Goal: Task Accomplishment & Management: Use online tool/utility

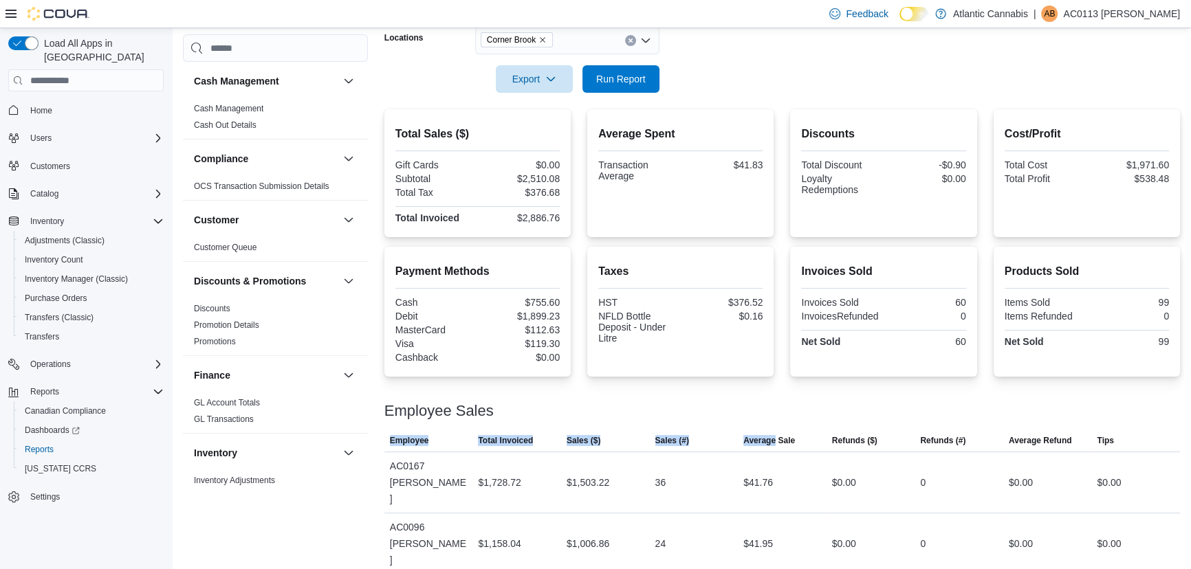
scroll to position [625, 0]
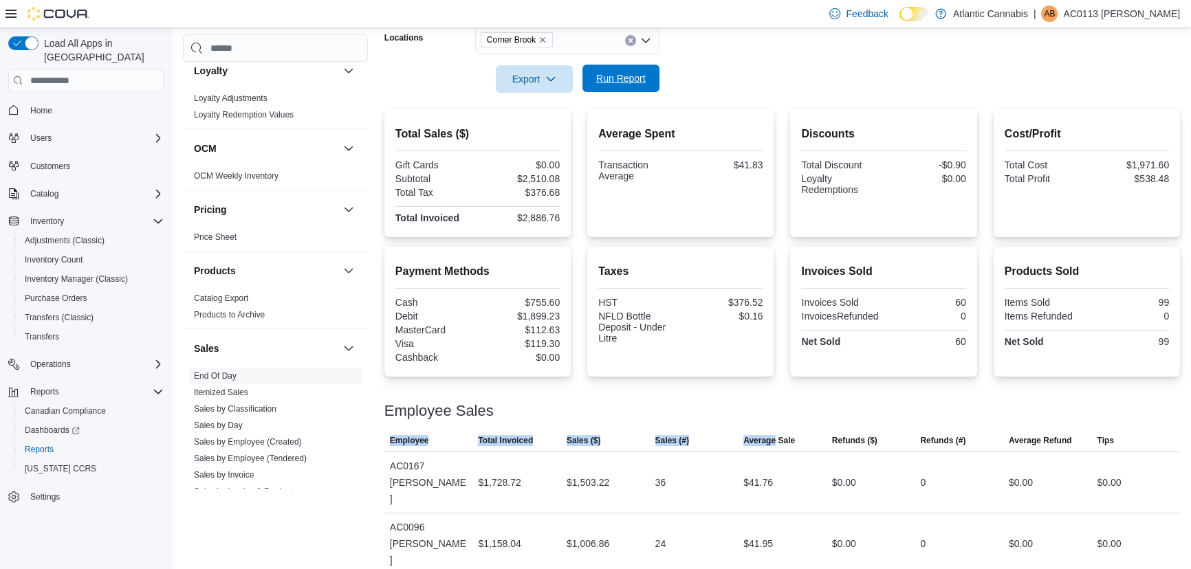
click at [611, 74] on span "Run Report" at bounding box center [620, 78] width 49 height 14
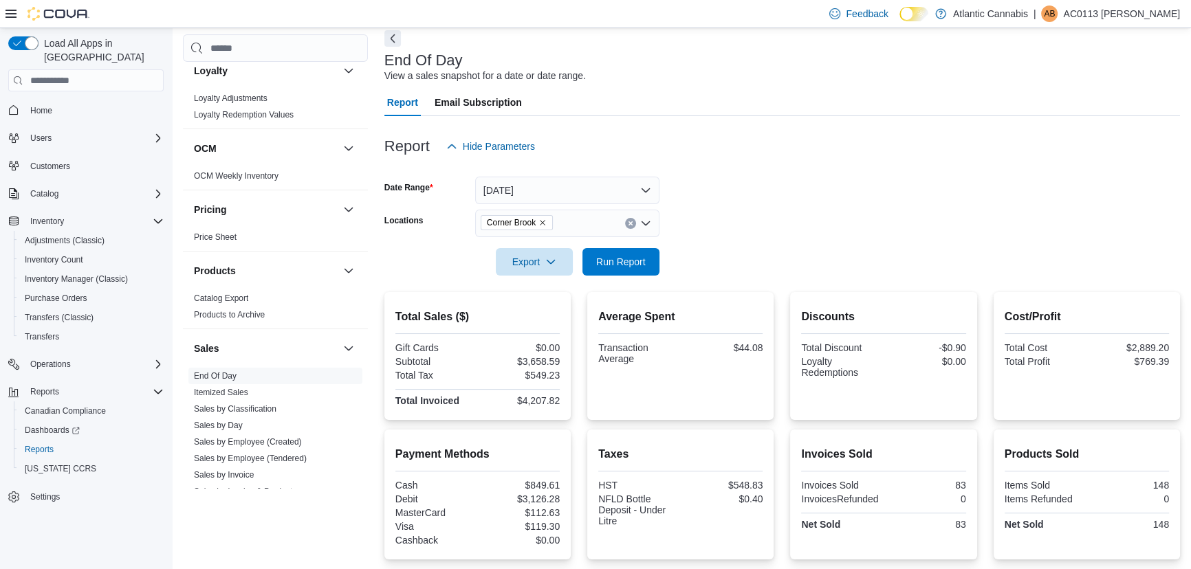
scroll to position [60, 0]
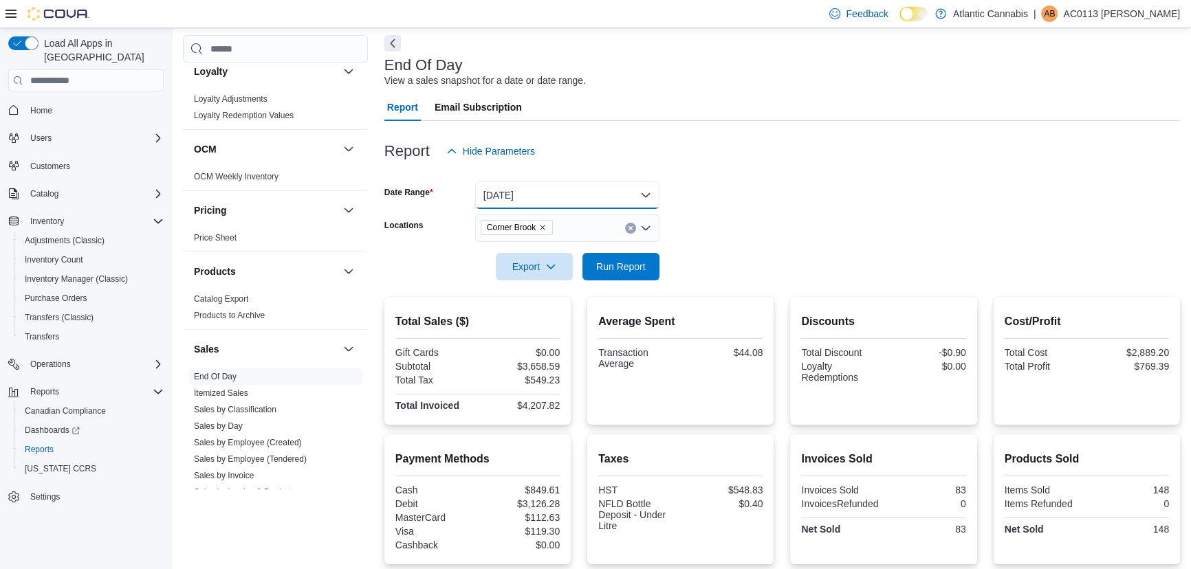
click at [531, 192] on button "[DATE]" at bounding box center [567, 194] width 184 height 27
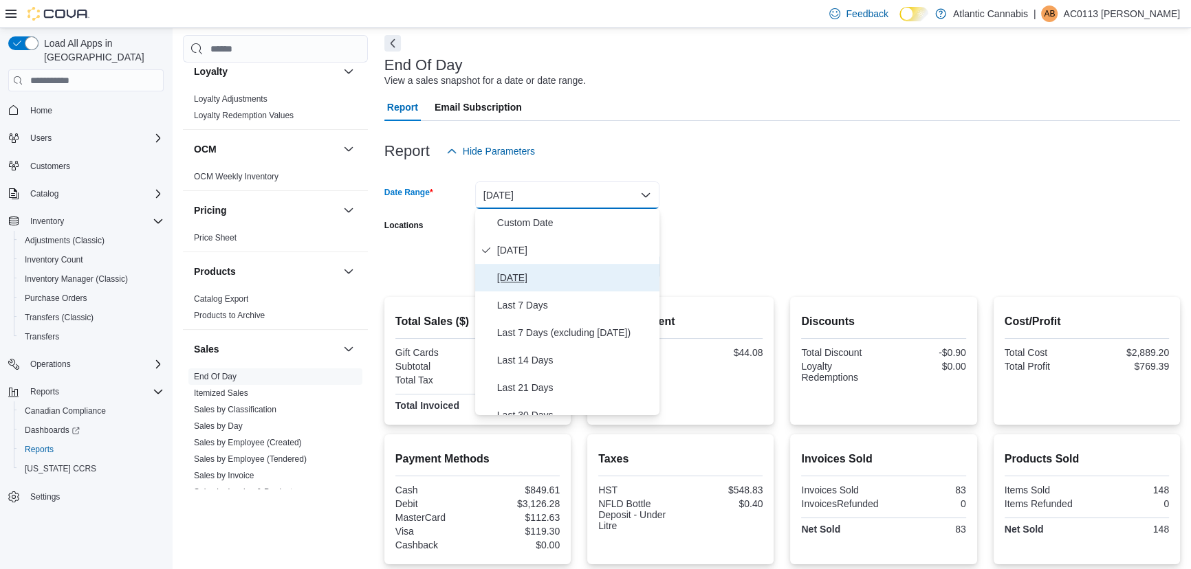
click at [536, 282] on span "[DATE]" at bounding box center [575, 277] width 157 height 16
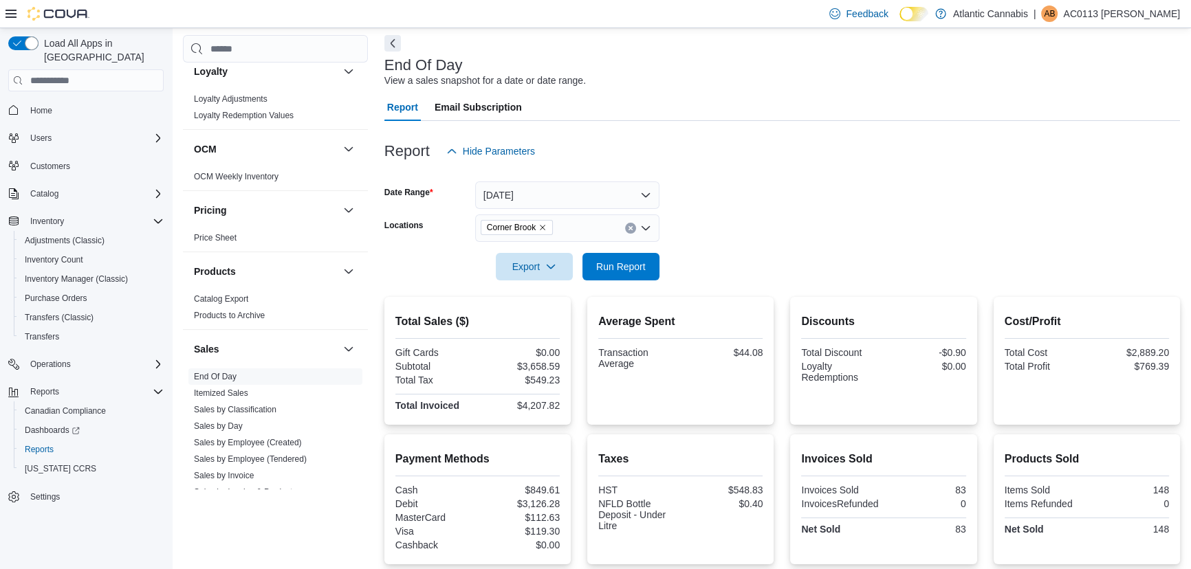
click at [812, 162] on div "Report Hide Parameters" at bounding box center [781, 150] width 795 height 27
click at [617, 276] on span "Run Report" at bounding box center [621, 265] width 60 height 27
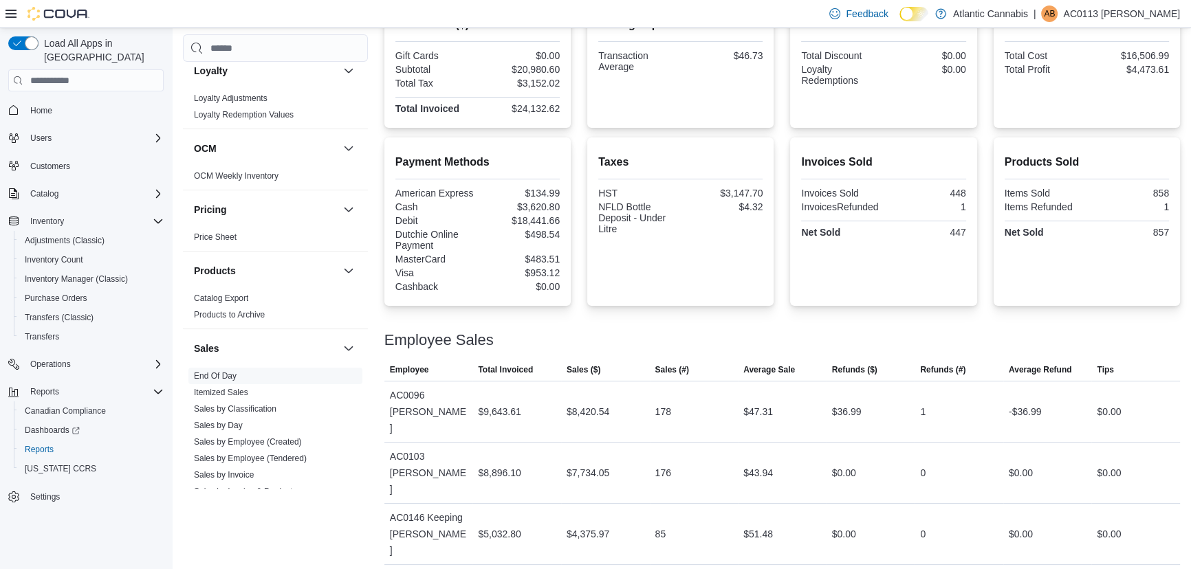
scroll to position [358, 0]
drag, startPoint x: 784, startPoint y: 493, endPoint x: 718, endPoint y: 493, distance: 66.0
click at [718, 503] on tr "Employee AC0146 Keeping [PERSON_NAME] Total Invoiced $5,032.80 Sales ($) $4,375…" at bounding box center [781, 533] width 795 height 61
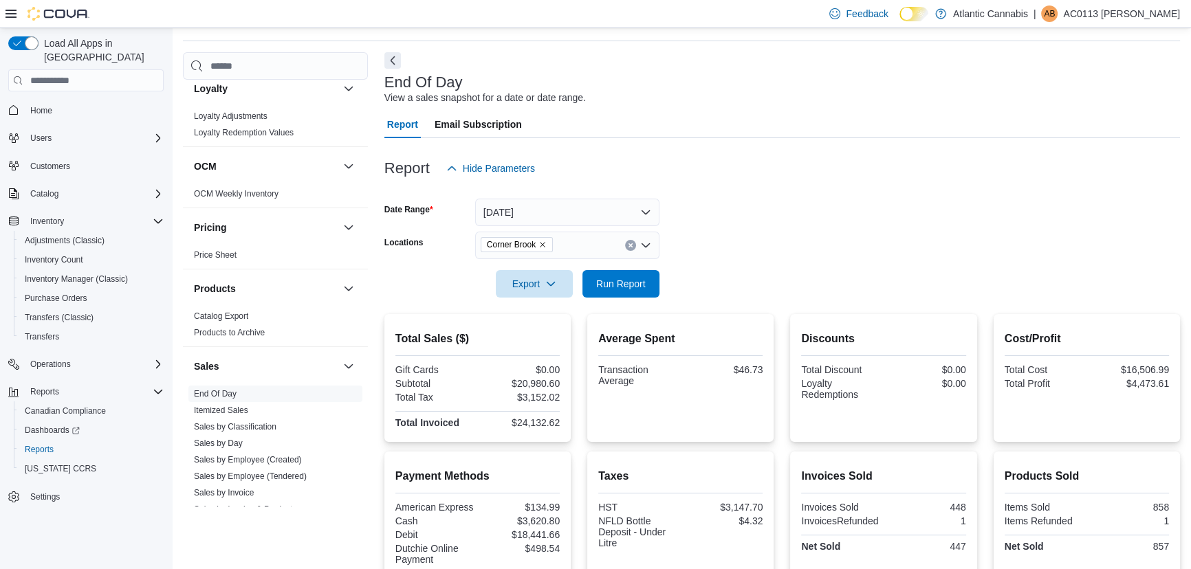
scroll to position [0, 0]
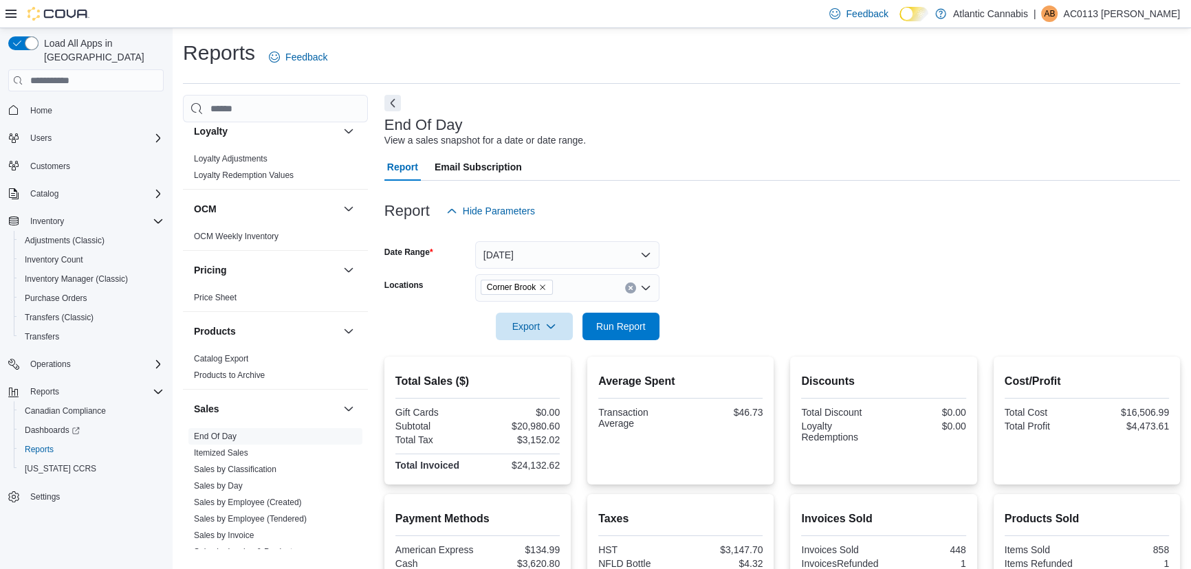
click at [547, 286] on icon "Remove Corner Brook from selection in this group" at bounding box center [542, 287] width 8 height 8
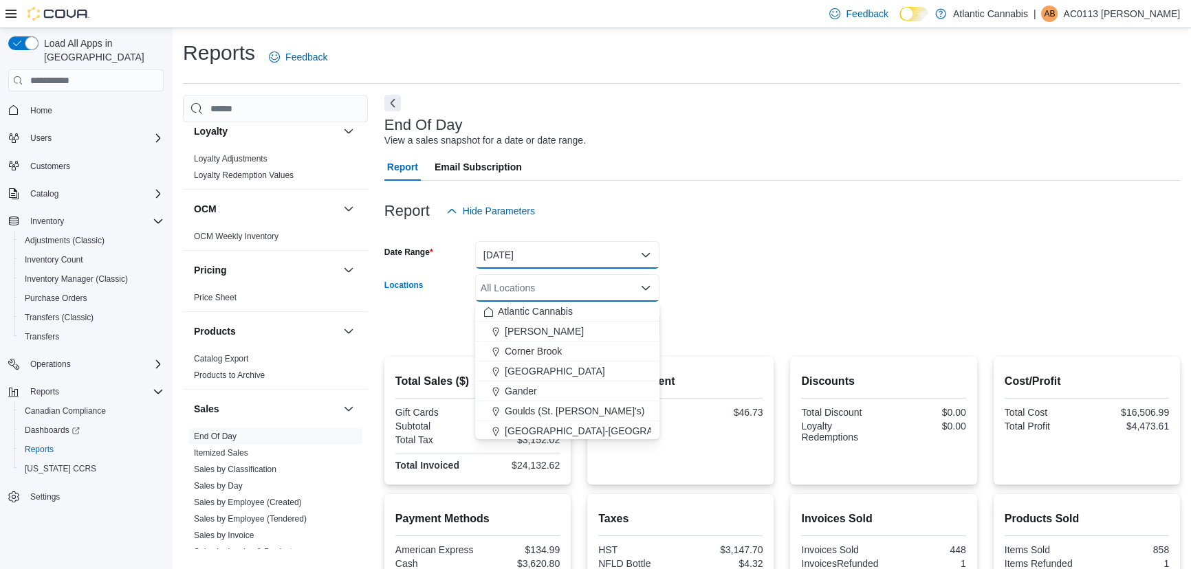
click at [564, 263] on button "[DATE]" at bounding box center [567, 254] width 184 height 27
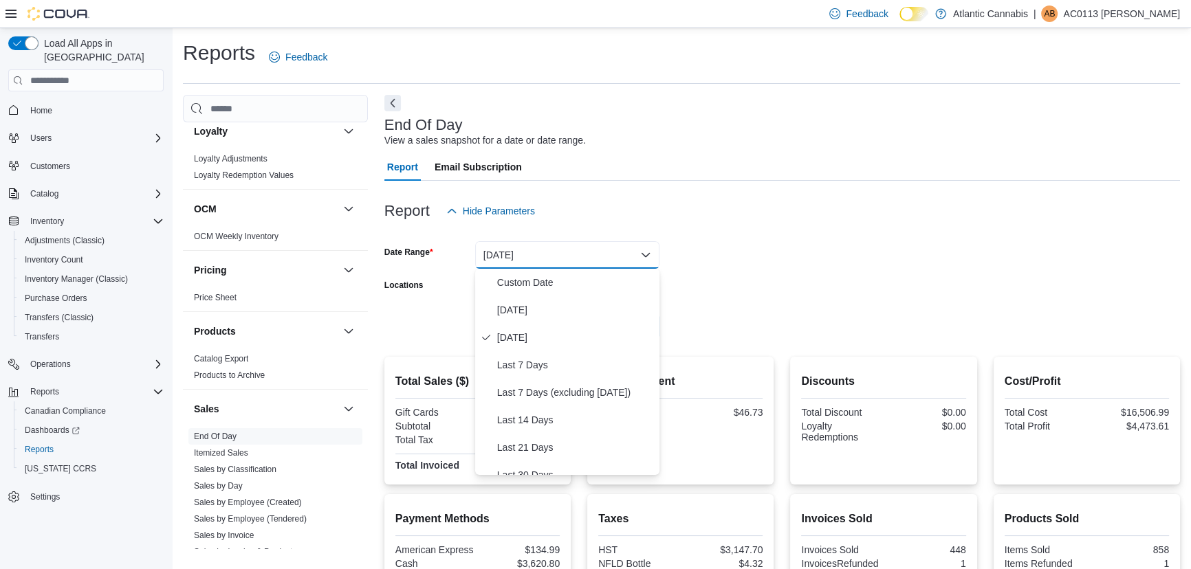
click at [708, 239] on div at bounding box center [781, 233] width 795 height 16
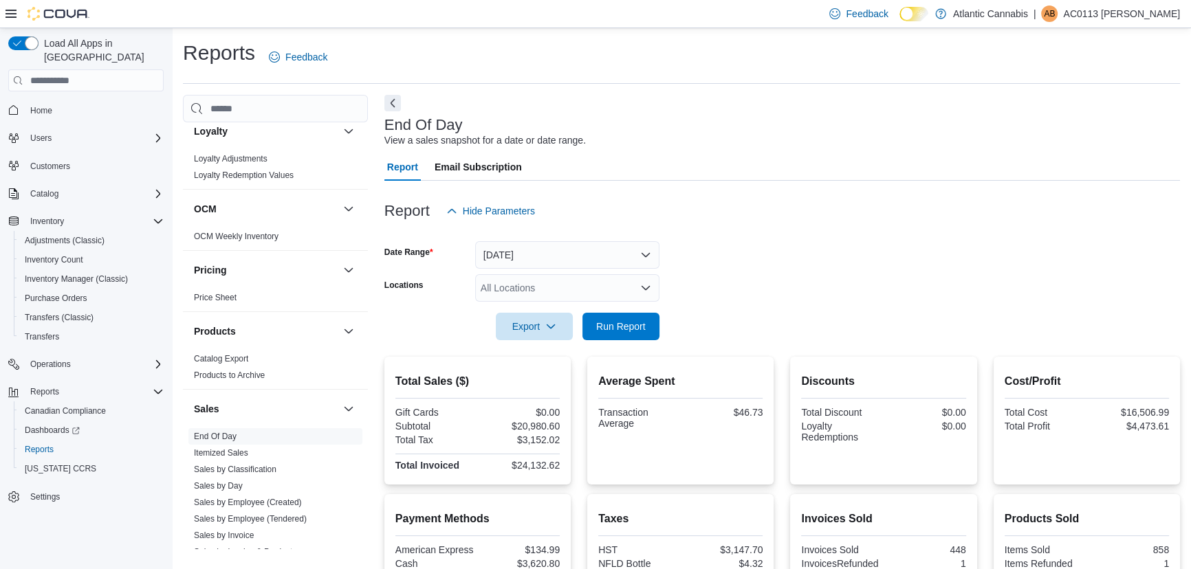
click at [606, 285] on div "All Locations" at bounding box center [567, 287] width 184 height 27
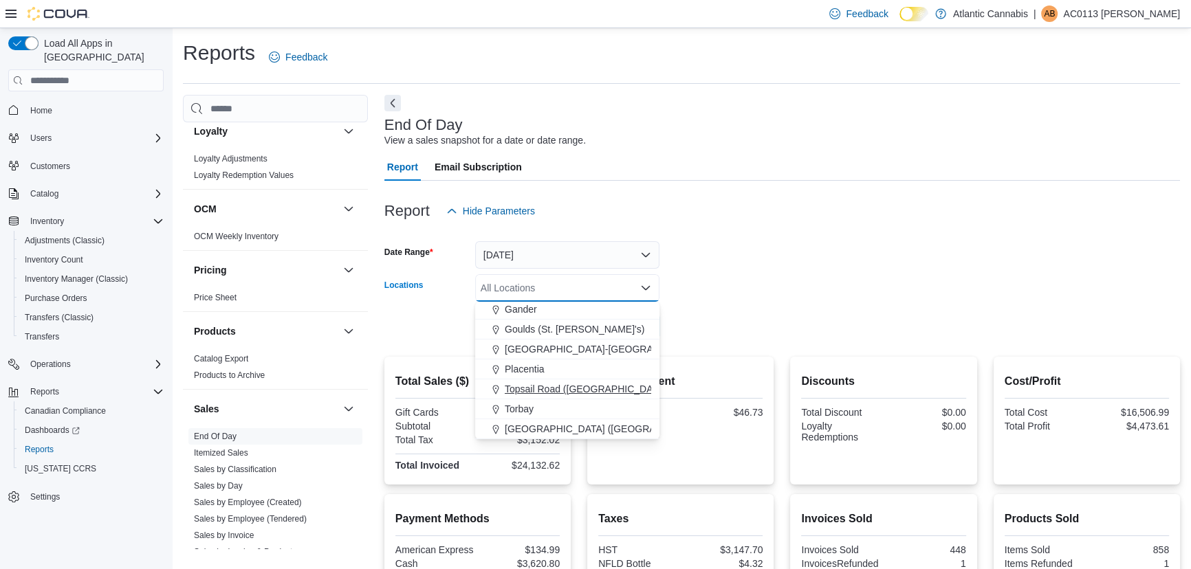
click at [547, 395] on span "Topsail Road ([GEOGRAPHIC_DATA][PERSON_NAME])" at bounding box center [627, 389] width 244 height 14
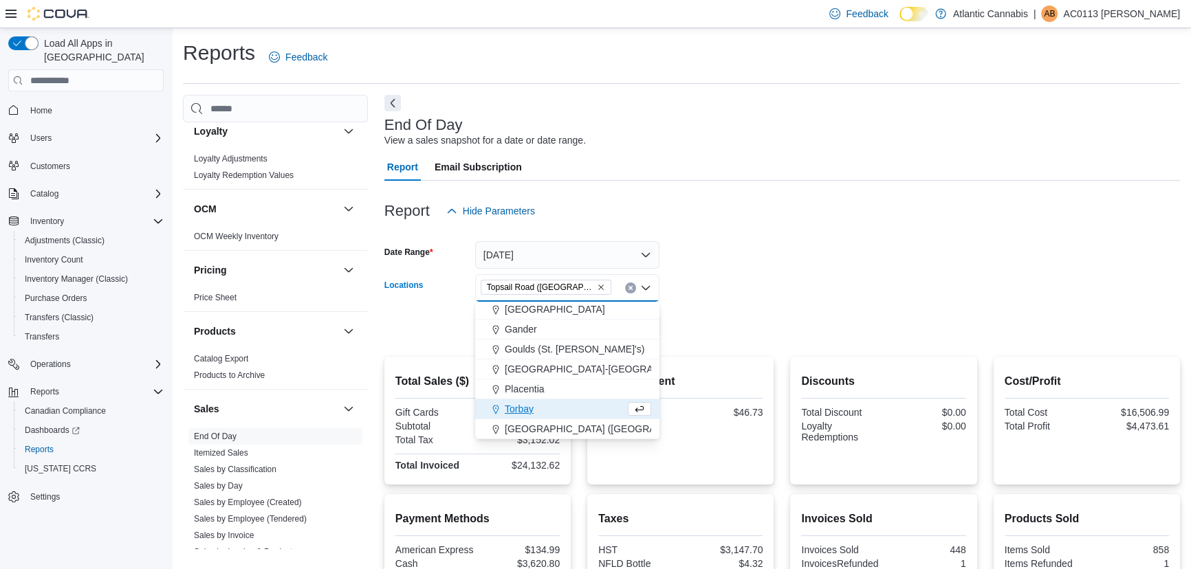
click at [696, 289] on form "Date Range [DATE] Locations [GEOGRAPHIC_DATA] ([GEOGRAPHIC_DATA][PERSON_NAME]) …" at bounding box center [781, 282] width 795 height 115
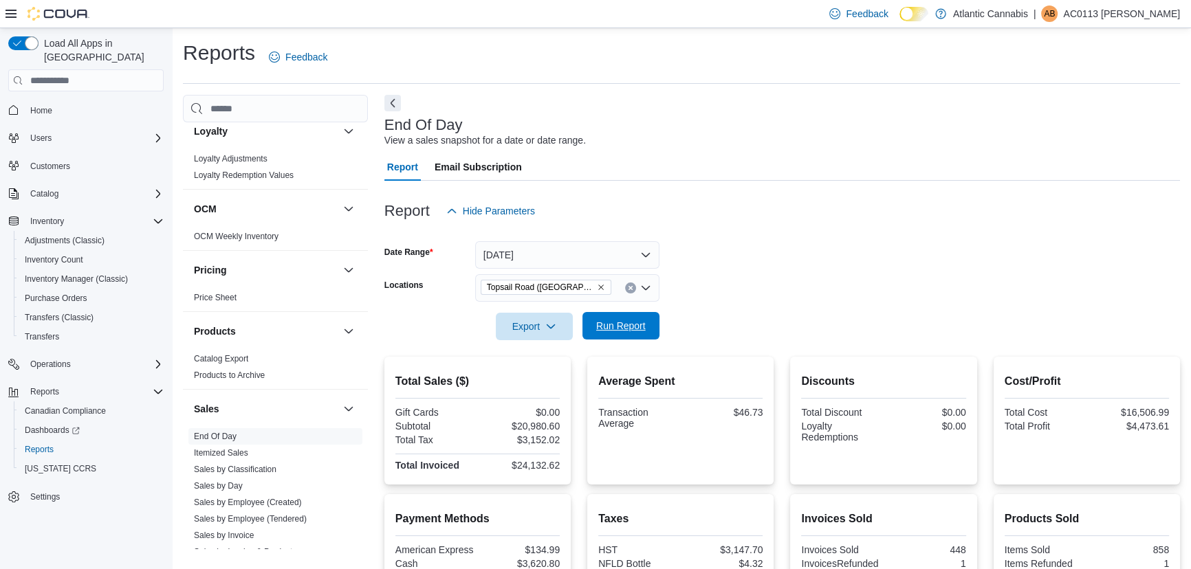
click at [626, 331] on span "Run Report" at bounding box center [620, 326] width 49 height 14
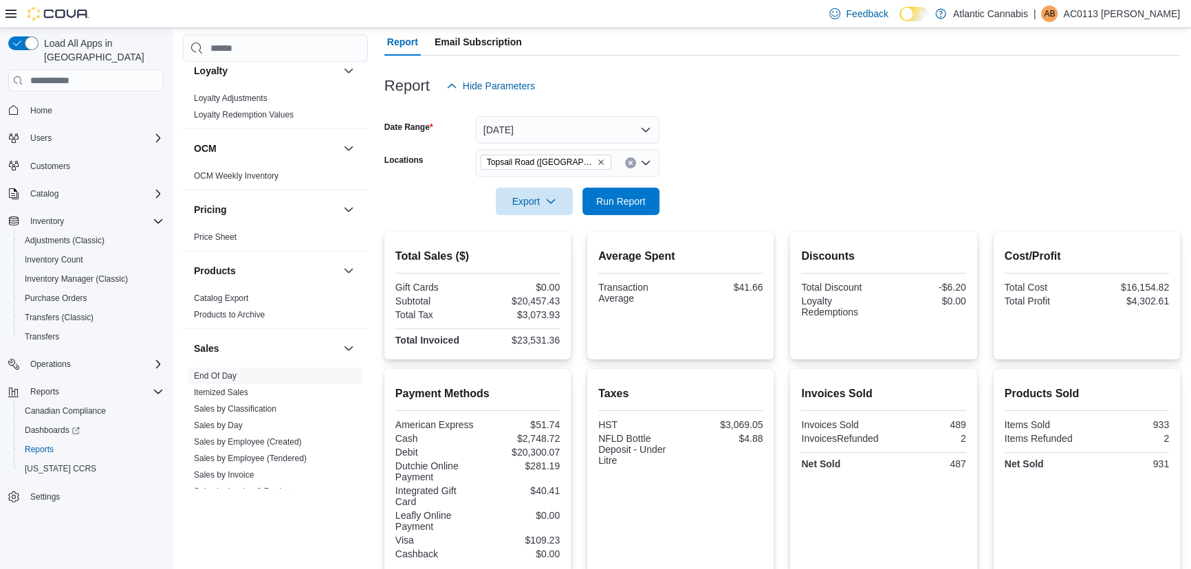
scroll to position [124, 0]
click at [597, 163] on icon "Remove Topsail Road (St. John's) from selection in this group" at bounding box center [601, 163] width 8 height 8
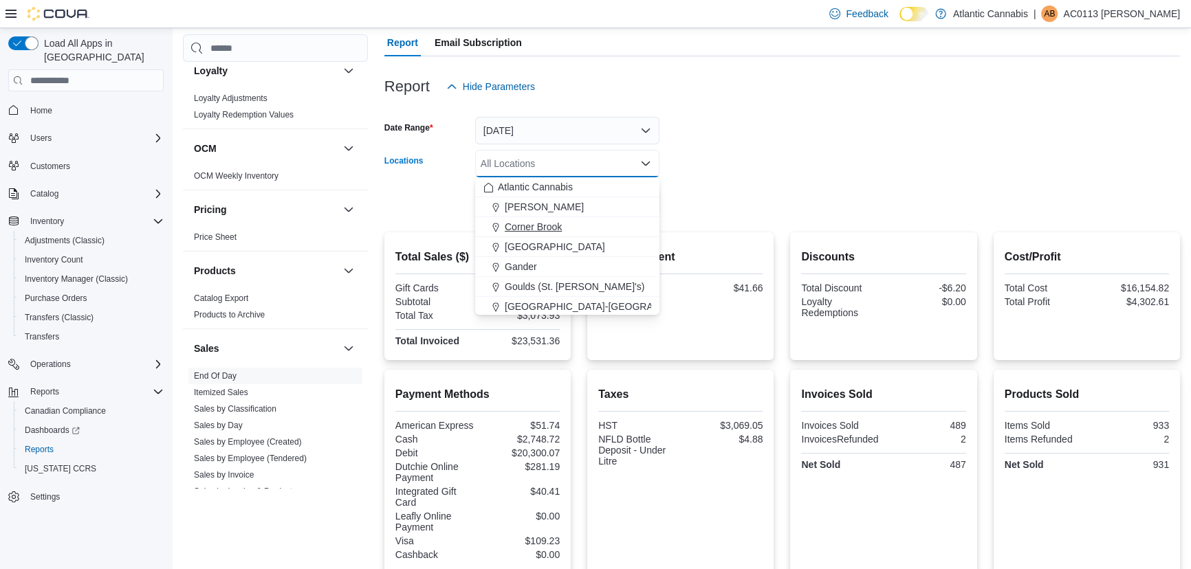
click at [596, 232] on div "Corner Brook" at bounding box center [567, 227] width 168 height 14
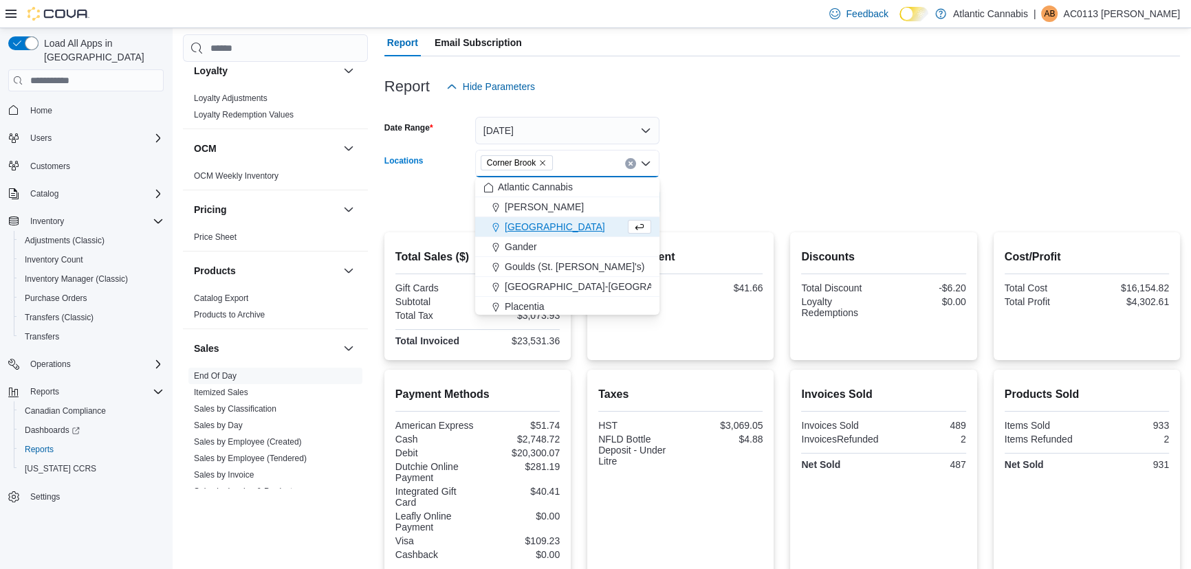
click at [698, 146] on form "Date Range [DATE] Locations [GEOGRAPHIC_DATA] Combo box. Selected. [GEOGRAPHIC_…" at bounding box center [781, 157] width 795 height 115
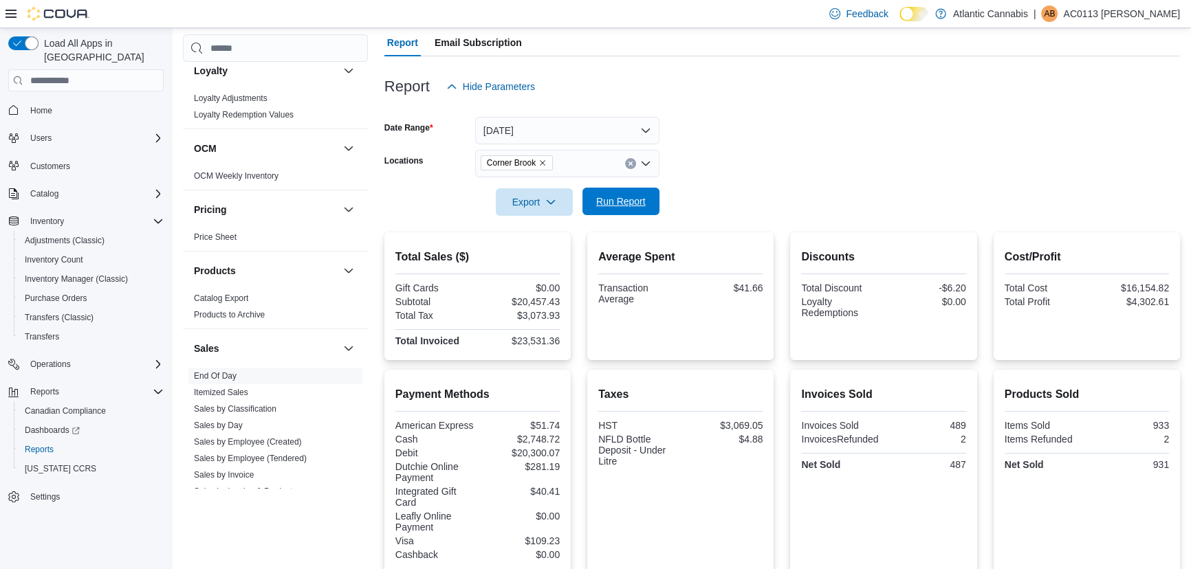
click at [632, 208] on span "Run Report" at bounding box center [621, 201] width 60 height 27
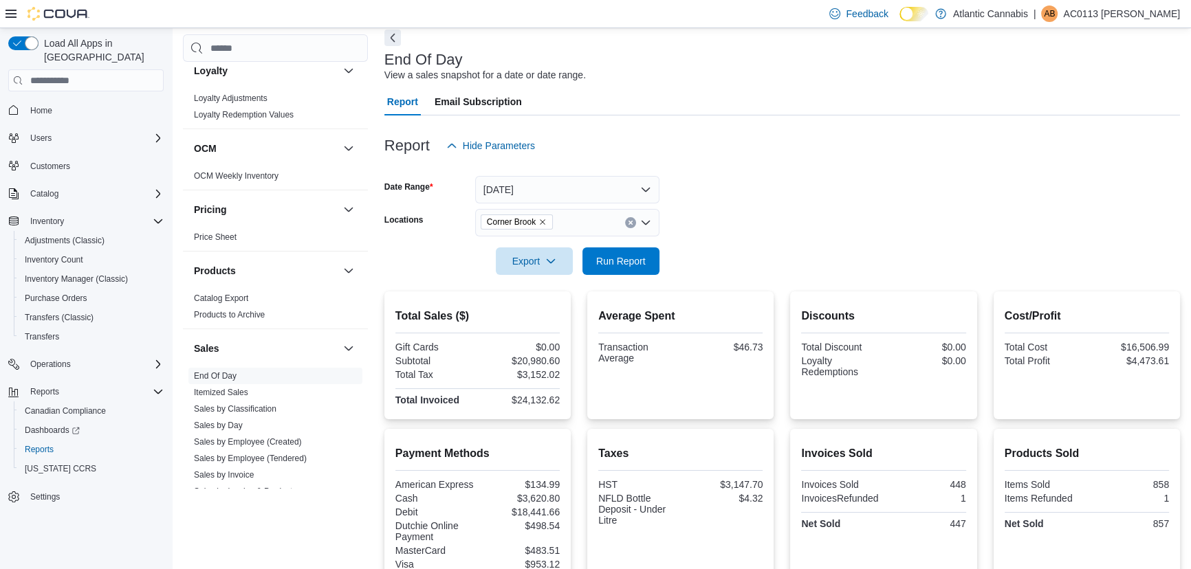
scroll to position [46, 0]
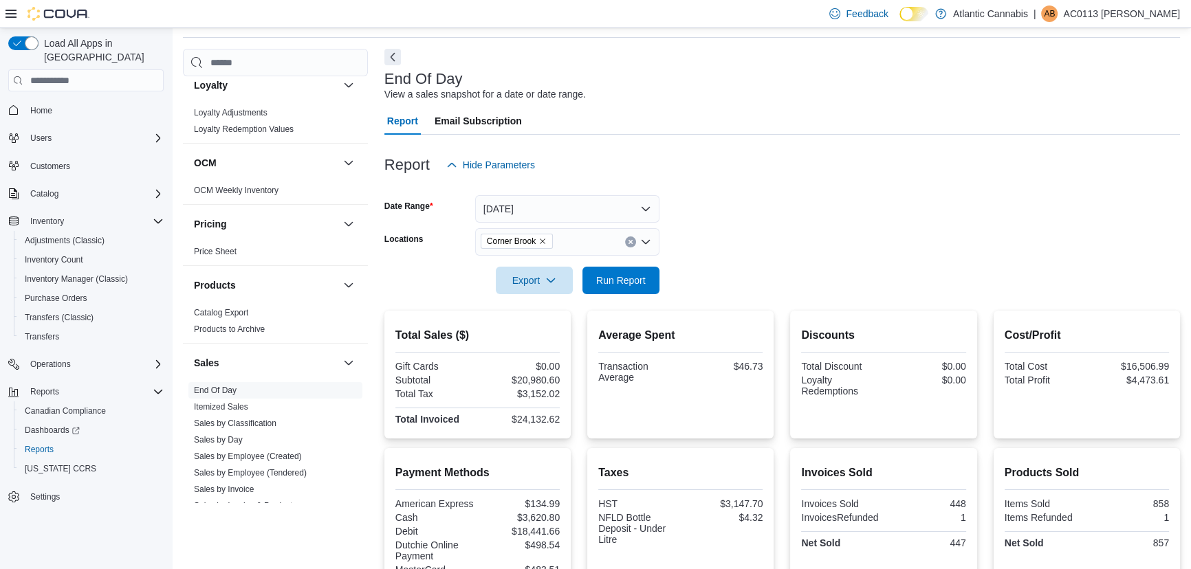
click at [537, 144] on div at bounding box center [781, 143] width 795 height 16
click at [541, 205] on button "[DATE]" at bounding box center [567, 208] width 184 height 27
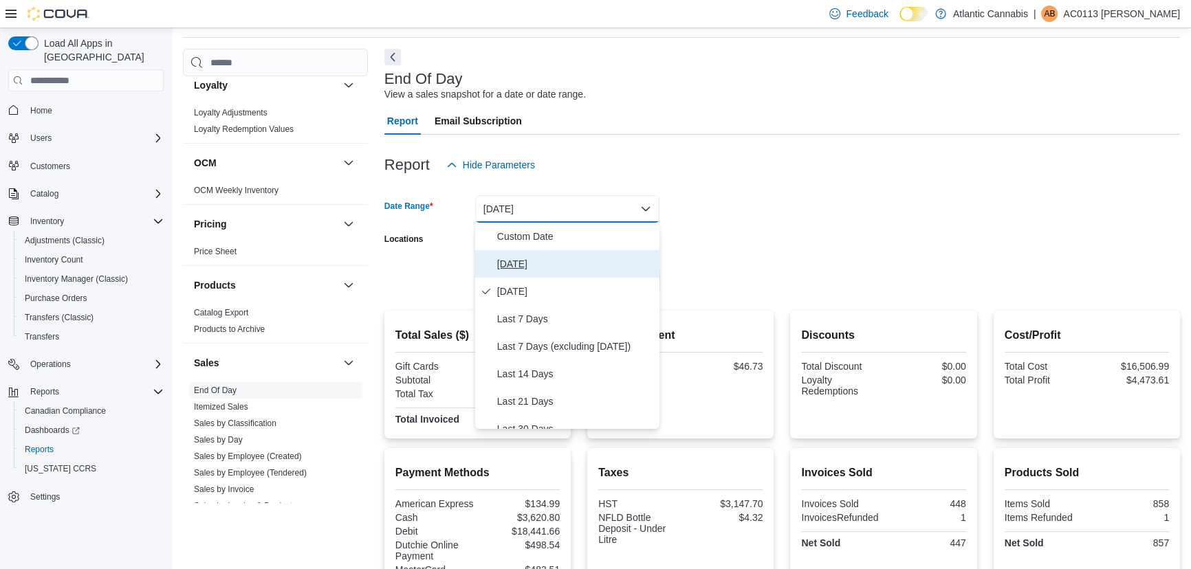
click at [539, 269] on span "[DATE]" at bounding box center [575, 264] width 157 height 16
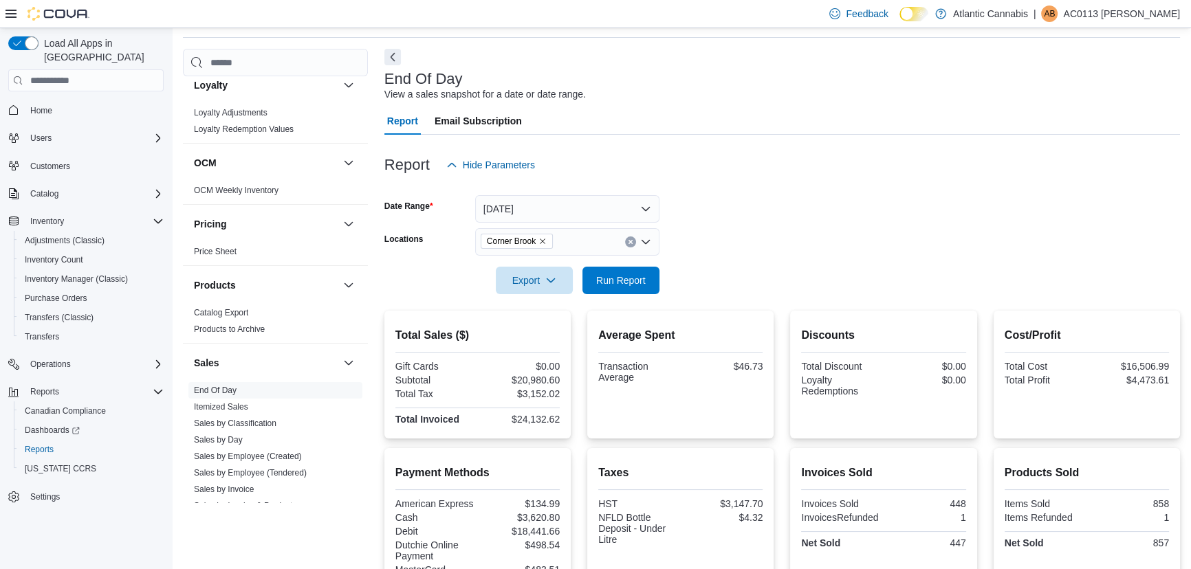
click at [829, 280] on form "Date Range [DATE] Locations Corner Brook Export Run Report" at bounding box center [781, 236] width 795 height 115
click at [630, 282] on span "Run Report" at bounding box center [620, 280] width 49 height 14
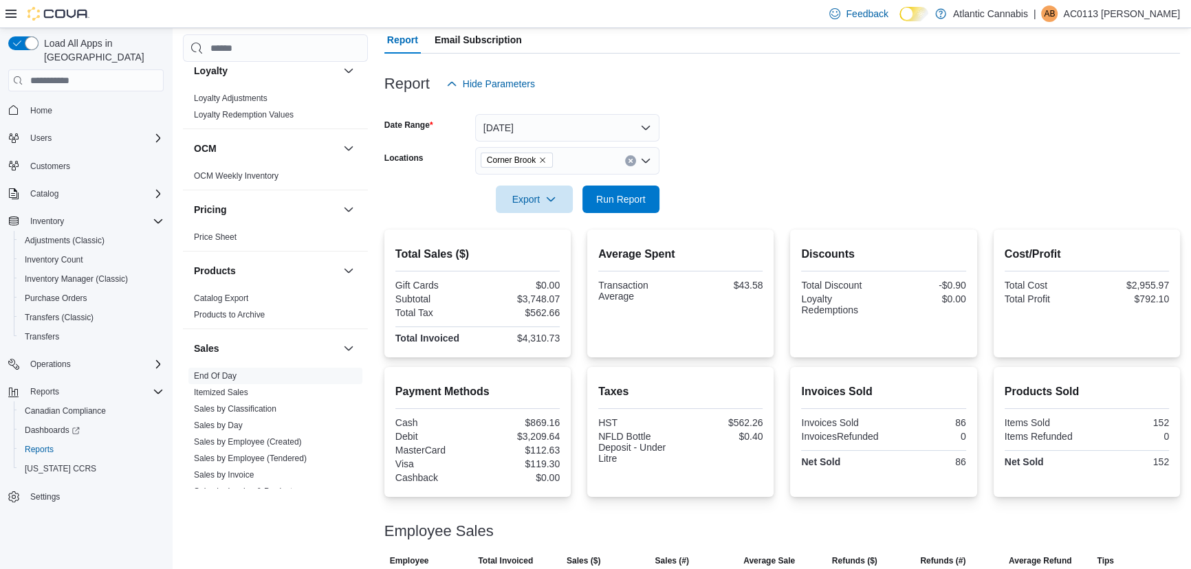
scroll to position [122, 0]
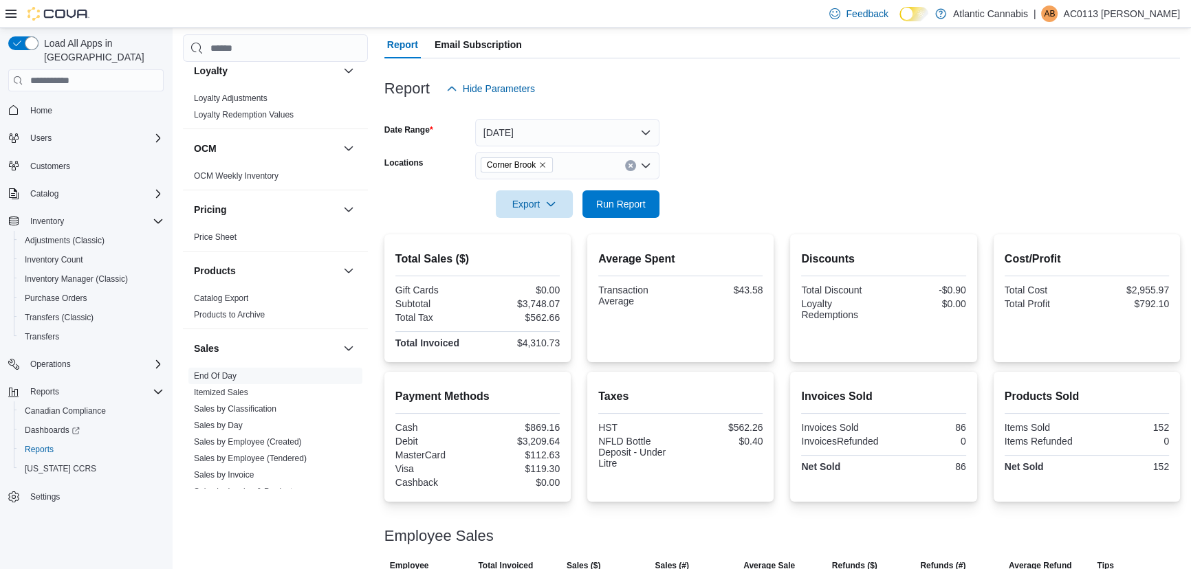
click at [539, 163] on icon "Remove Corner Brook from selection in this group" at bounding box center [542, 165] width 8 height 8
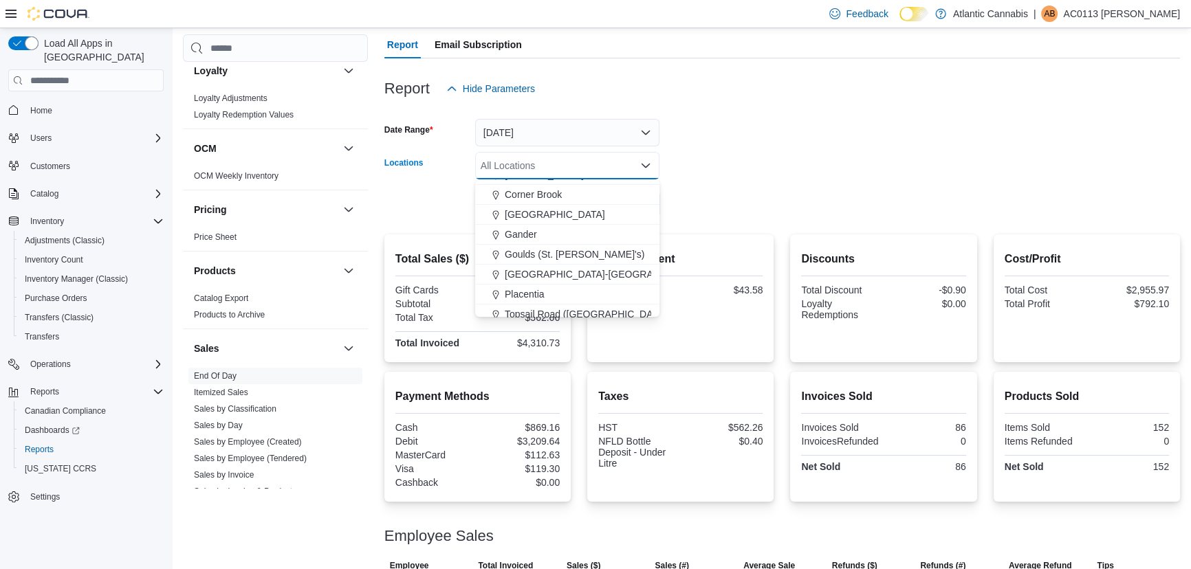
scroll to position [82, 0]
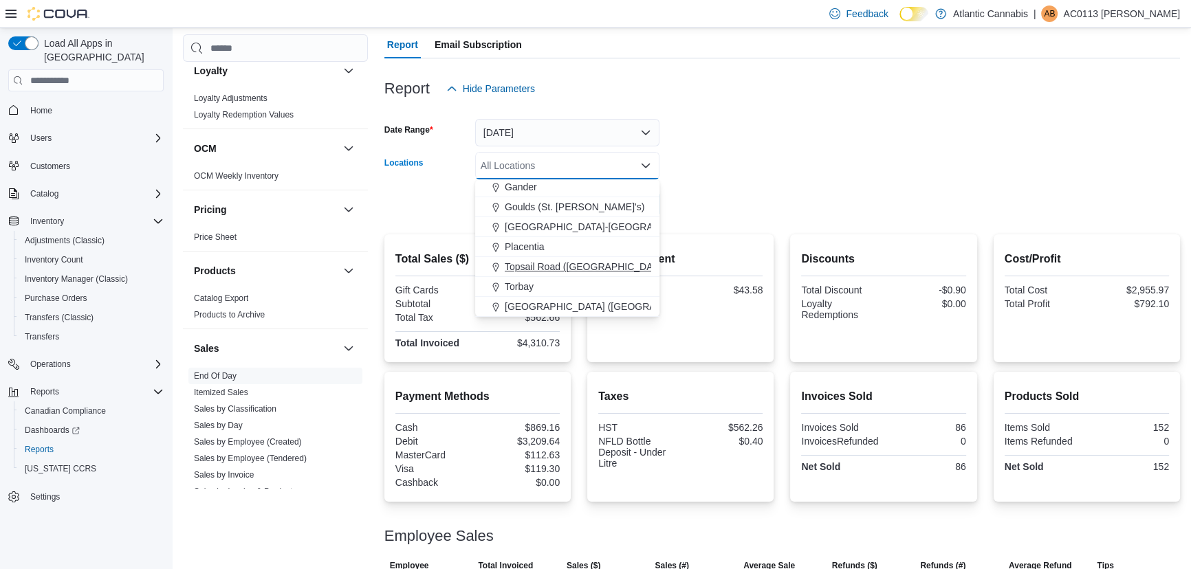
drag, startPoint x: 558, startPoint y: 273, endPoint x: 961, endPoint y: 179, distance: 413.5
click at [558, 272] on span "Topsail Road ([GEOGRAPHIC_DATA][PERSON_NAME])" at bounding box center [627, 267] width 244 height 14
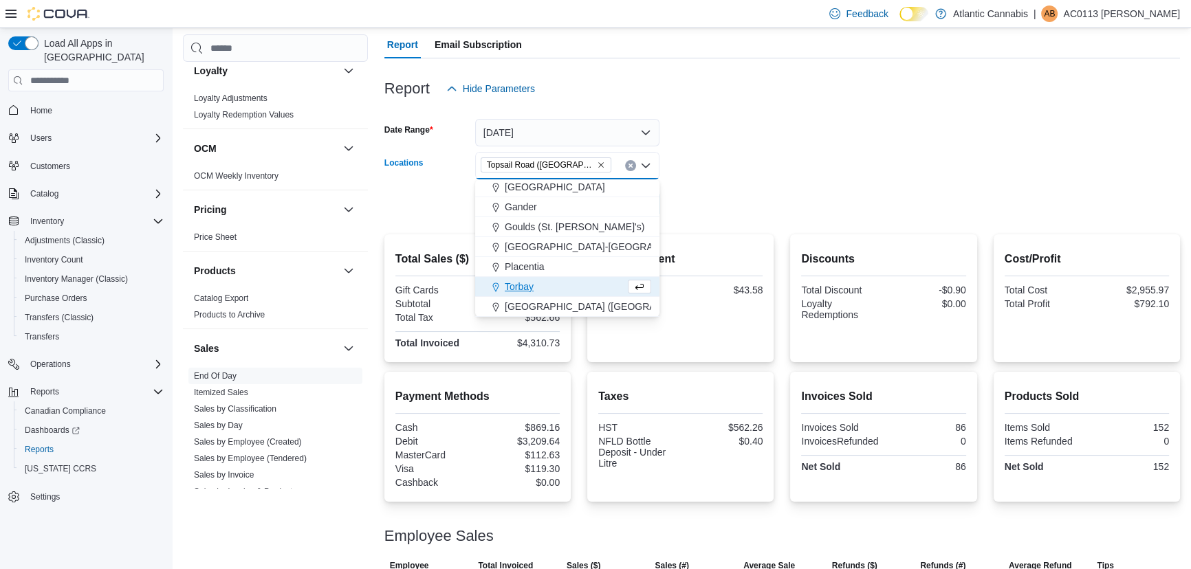
scroll to position [62, 0]
click at [966, 176] on form "Date Range [DATE] Locations [GEOGRAPHIC_DATA] ([GEOGRAPHIC_DATA][PERSON_NAME]) …" at bounding box center [781, 159] width 795 height 115
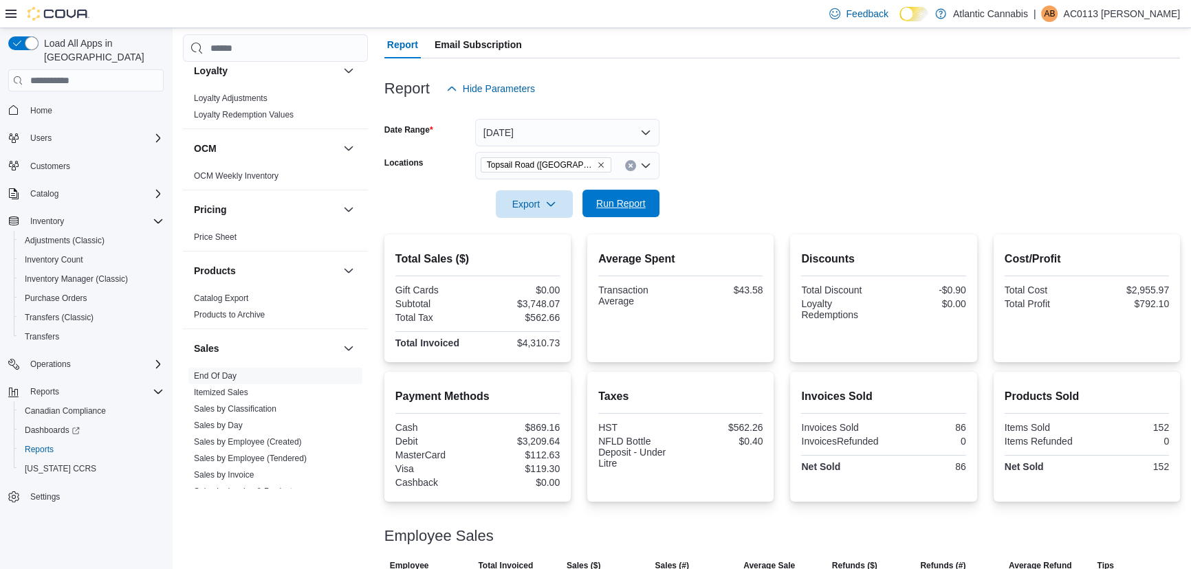
click at [624, 197] on span "Run Report" at bounding box center [620, 204] width 49 height 14
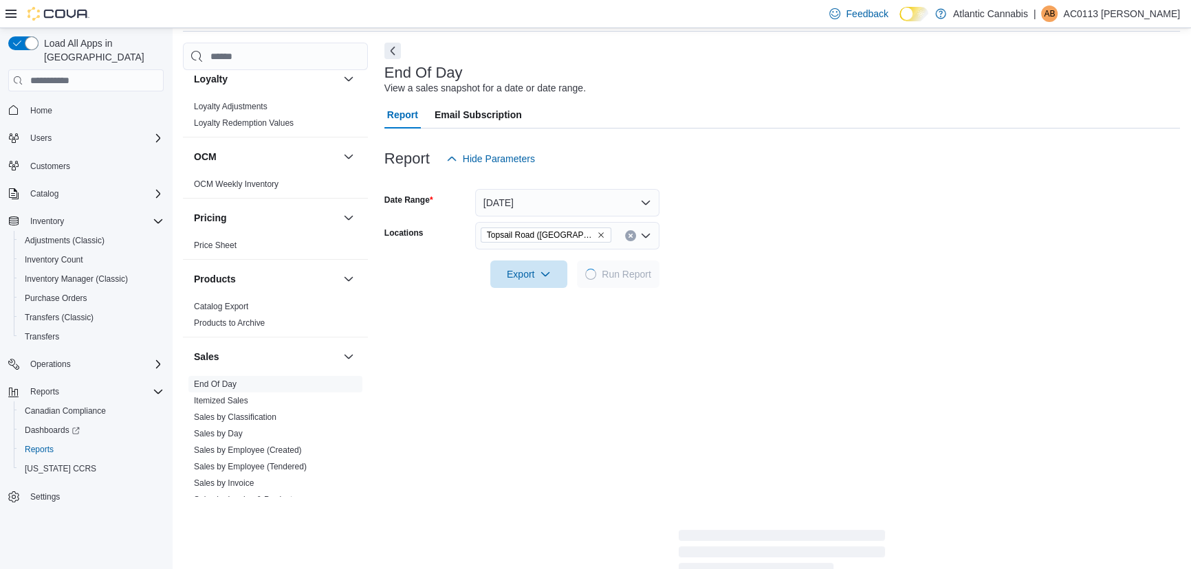
scroll to position [124, 0]
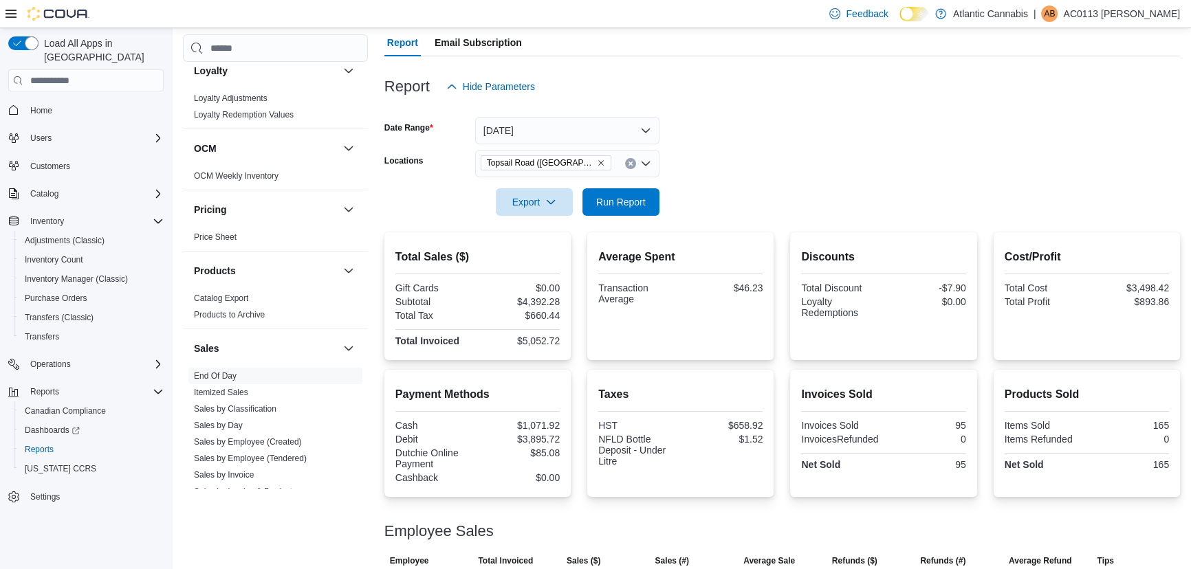
click at [598, 162] on icon "Remove Topsail Road (St. John's) from selection in this group" at bounding box center [600, 163] width 5 height 5
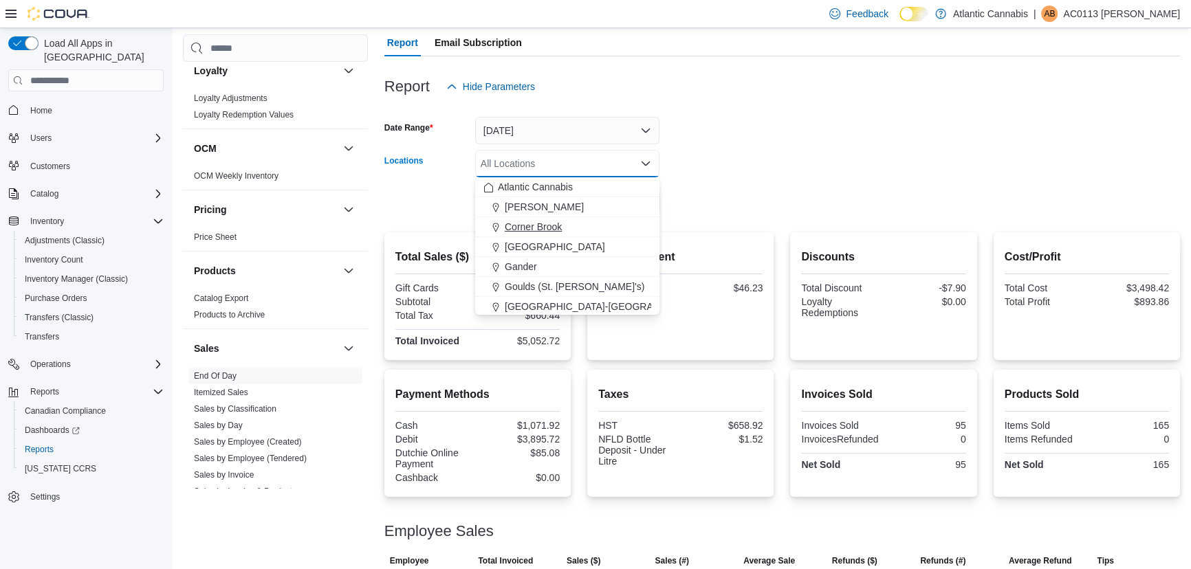
click at [584, 226] on div "Corner Brook" at bounding box center [567, 227] width 168 height 14
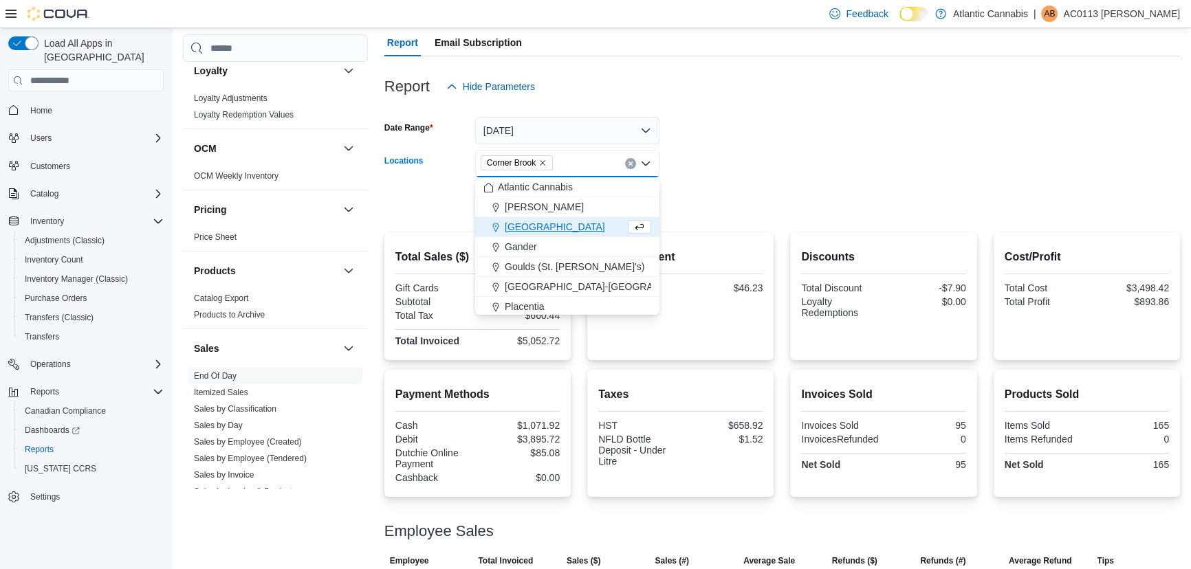
click at [899, 151] on form "Date Range [DATE] Locations [GEOGRAPHIC_DATA] Combo box. Selected. [GEOGRAPHIC_…" at bounding box center [781, 157] width 795 height 115
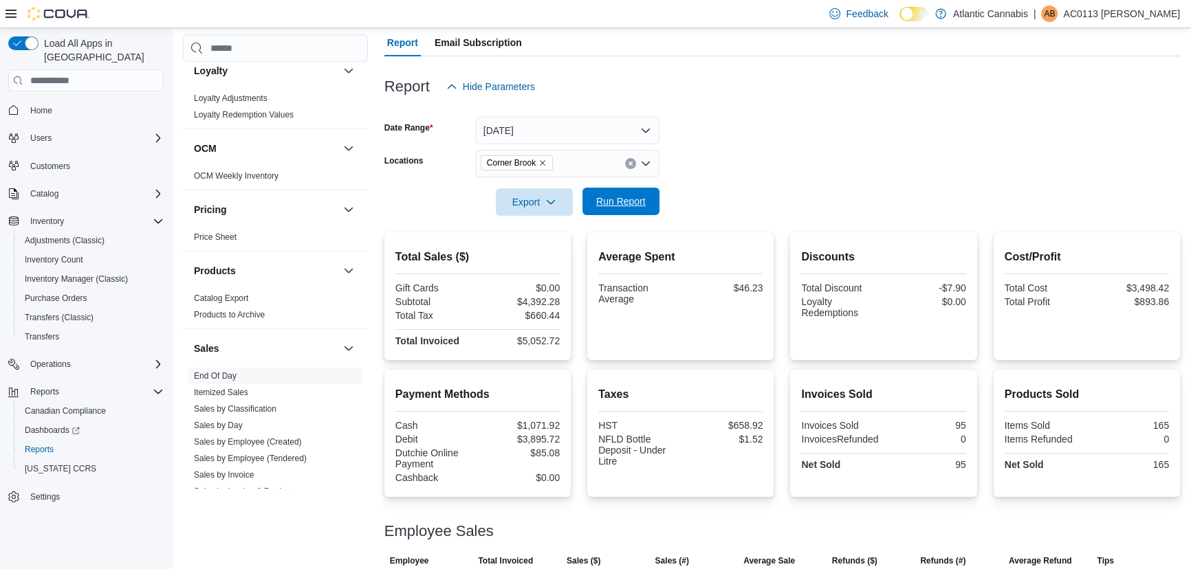
click at [633, 212] on span "Run Report" at bounding box center [621, 201] width 60 height 27
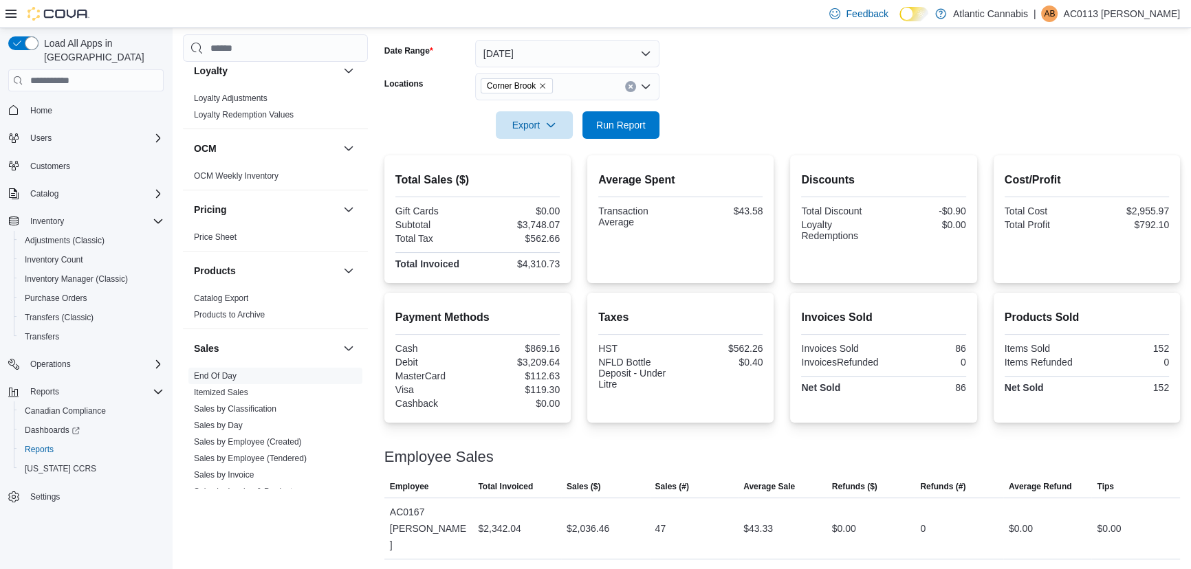
scroll to position [247, 0]
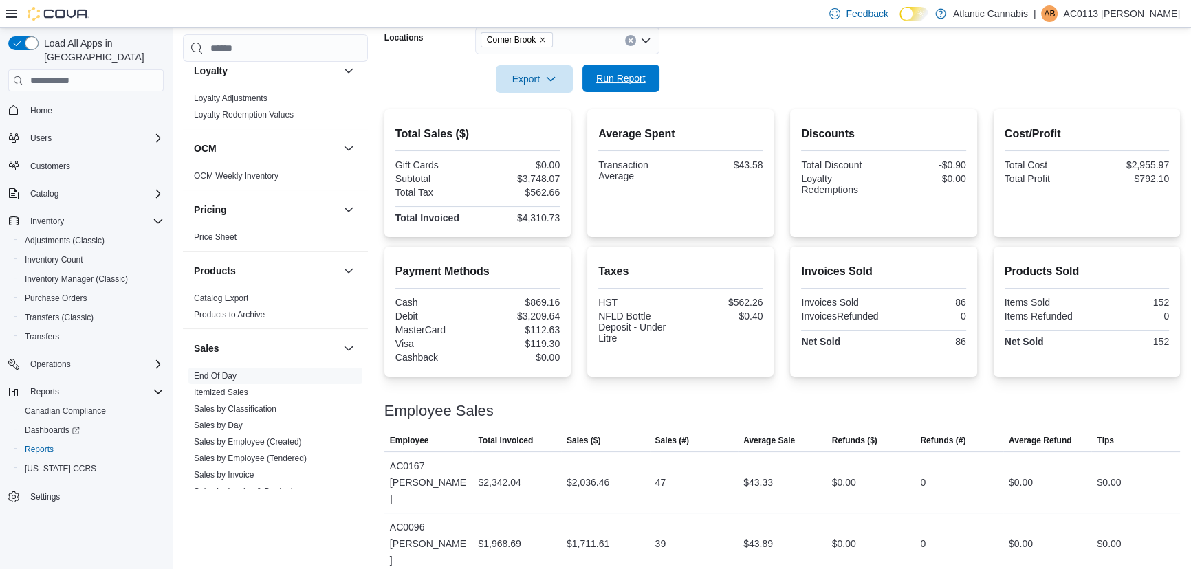
click at [613, 69] on span "Run Report" at bounding box center [621, 78] width 60 height 27
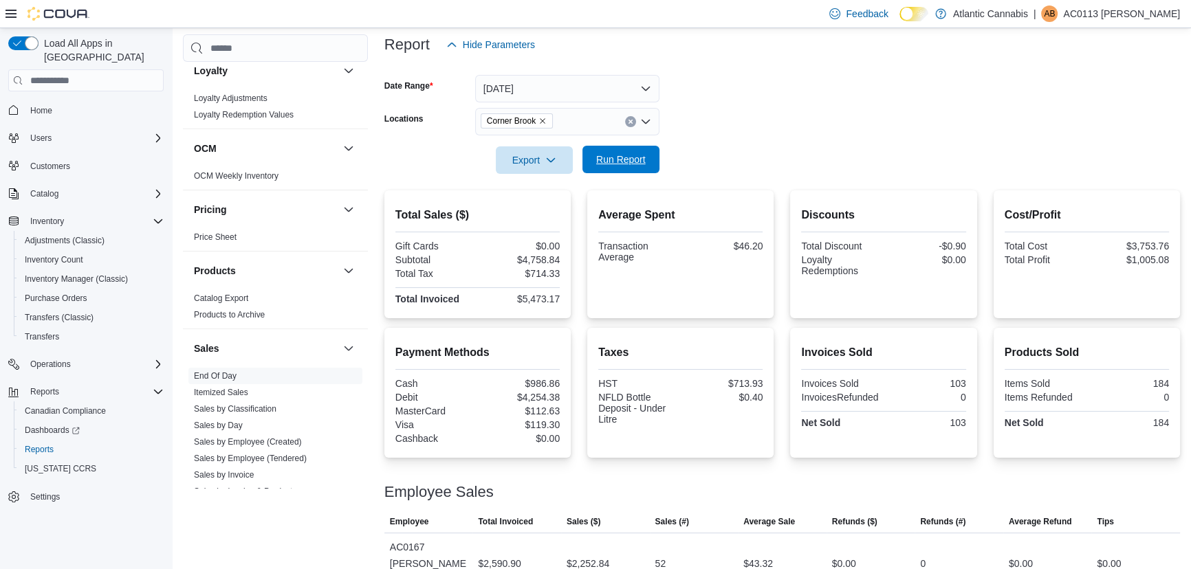
click at [648, 157] on span "Run Report" at bounding box center [621, 159] width 60 height 27
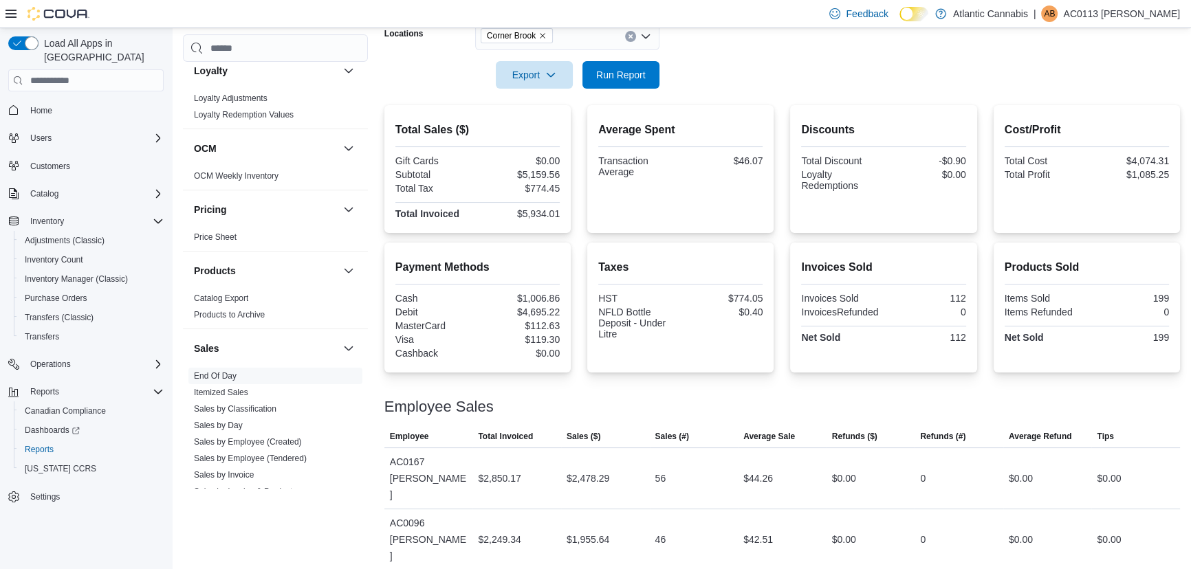
scroll to position [291, 0]
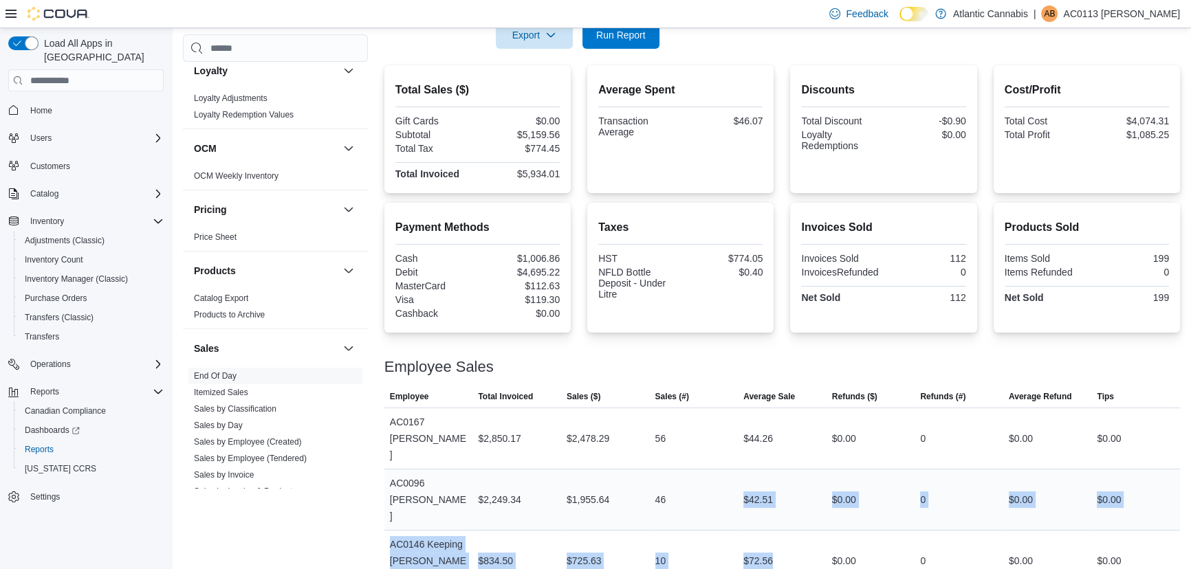
drag, startPoint x: 778, startPoint y: 527, endPoint x: 705, endPoint y: 506, distance: 76.6
click at [705, 506] on tbody "Employee AC0167 Lethbridge [PERSON_NAME] Total Invoiced $2,850.17 Sales ($) $2,…" at bounding box center [781, 500] width 795 height 184
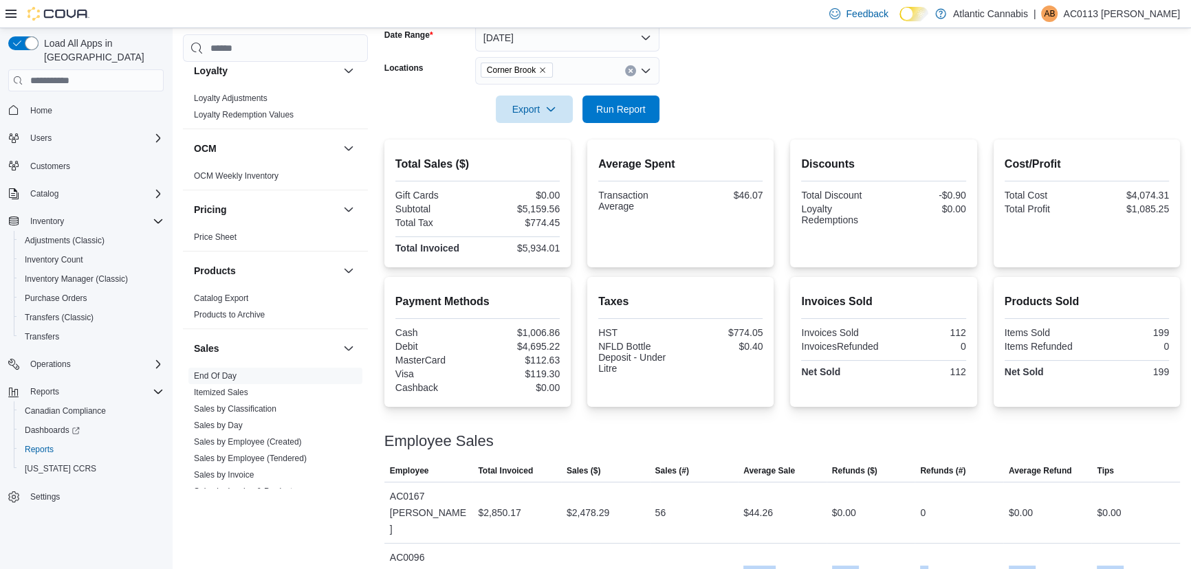
scroll to position [166, 0]
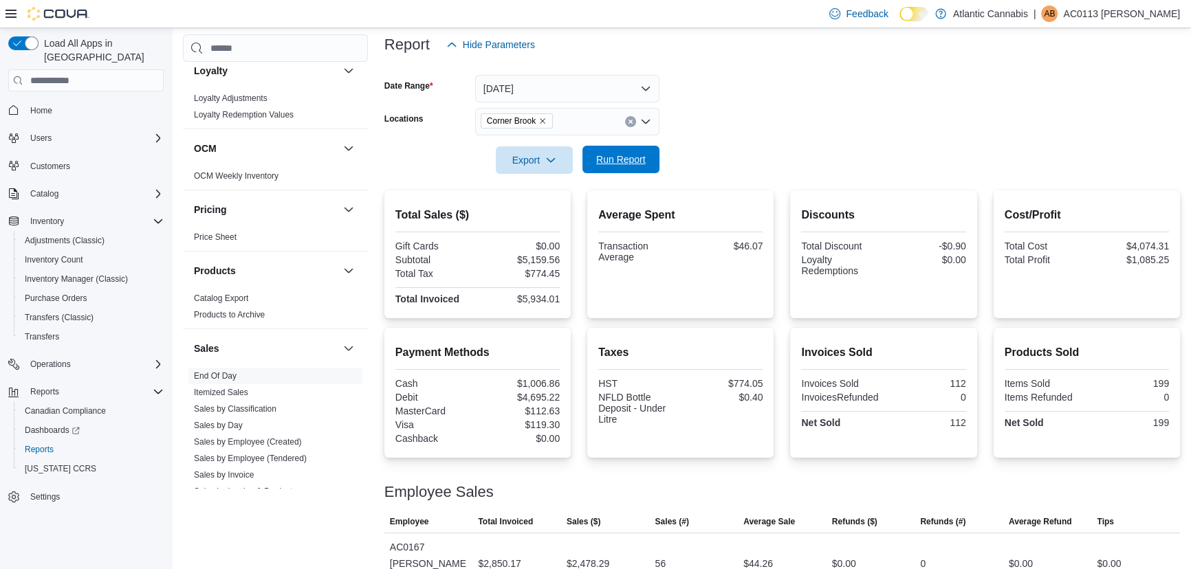
click at [632, 171] on span "Run Report" at bounding box center [621, 159] width 60 height 27
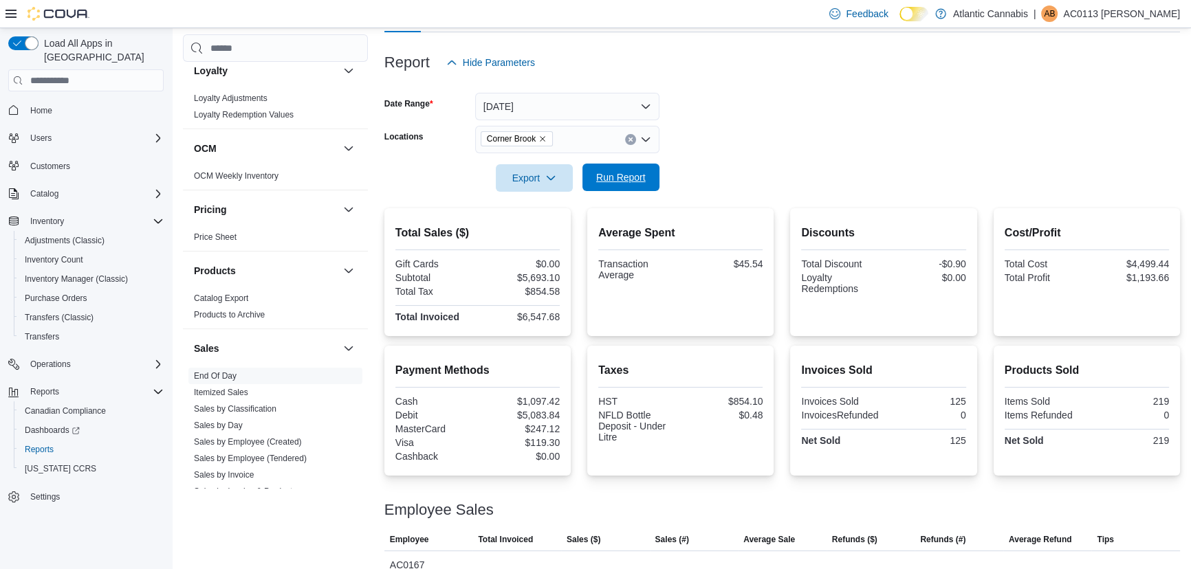
click at [646, 184] on span "Run Report" at bounding box center [621, 177] width 60 height 27
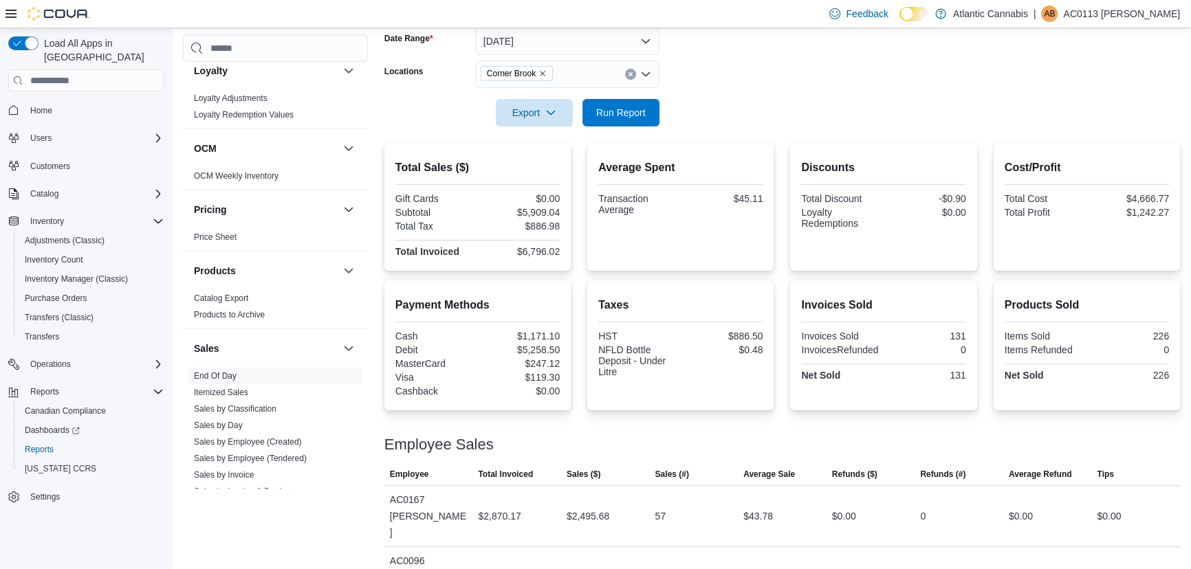
scroll to position [211, 0]
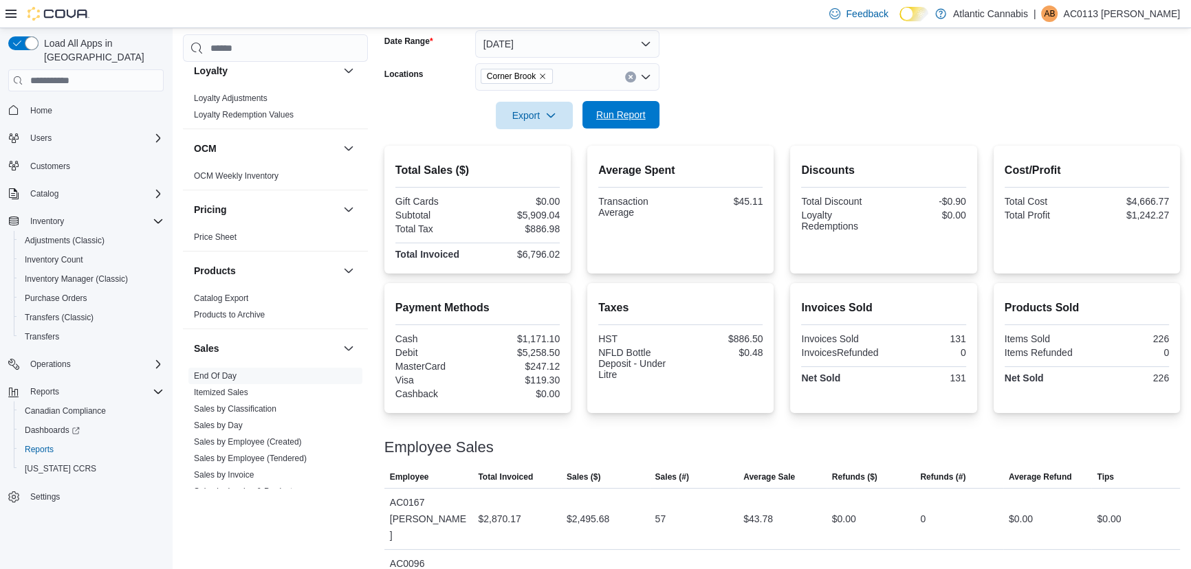
click at [621, 111] on span "Run Report" at bounding box center [620, 115] width 49 height 14
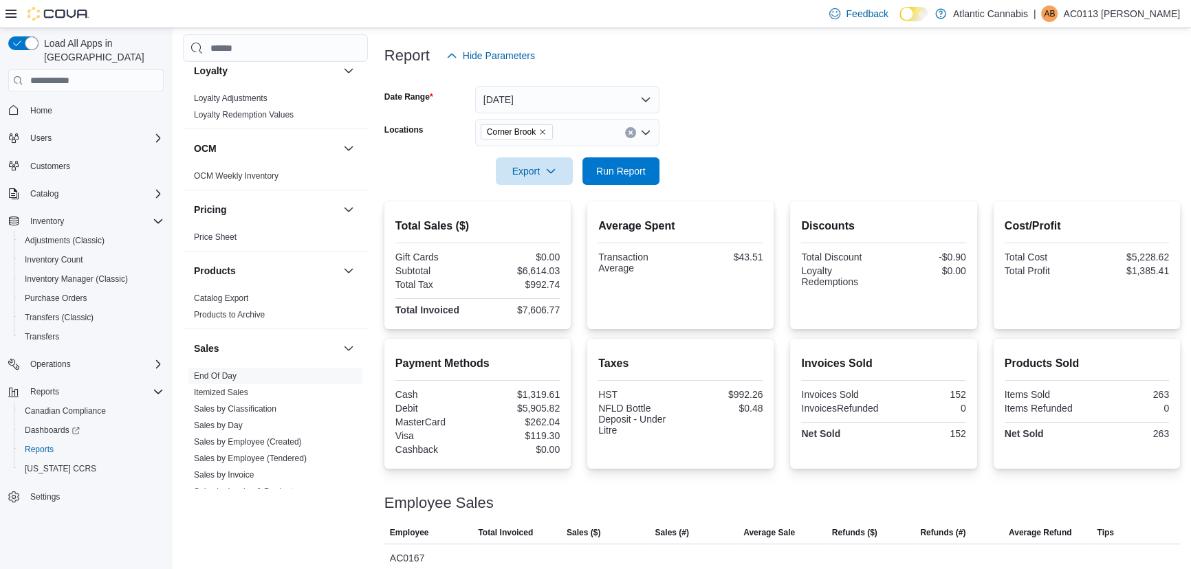
scroll to position [148, 0]
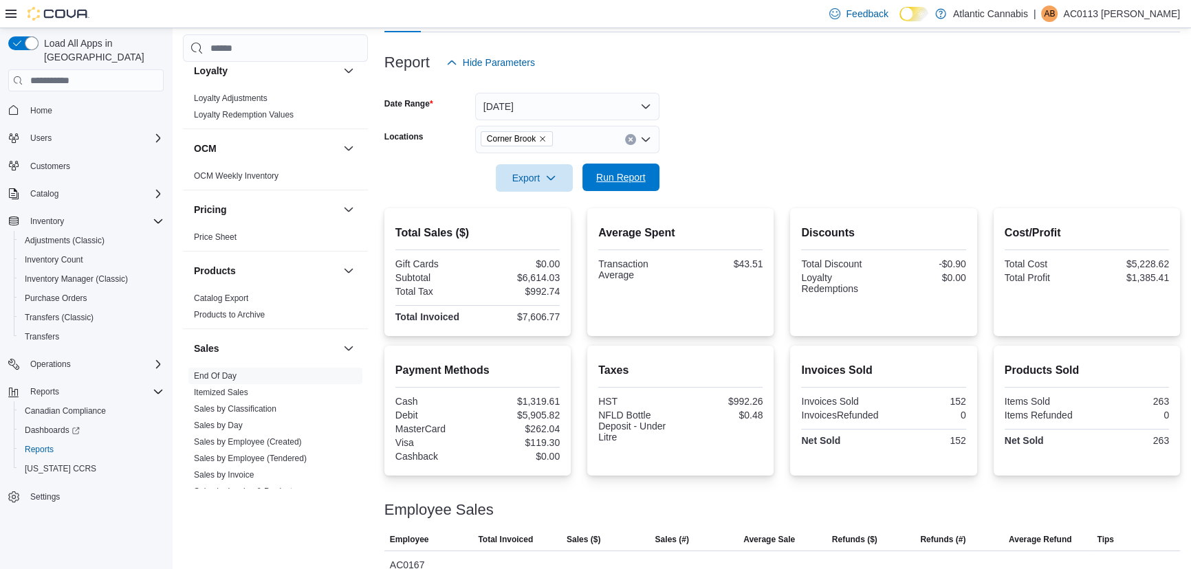
click at [611, 187] on span "Run Report" at bounding box center [621, 177] width 60 height 27
click at [611, 177] on span "Run Report" at bounding box center [620, 177] width 49 height 14
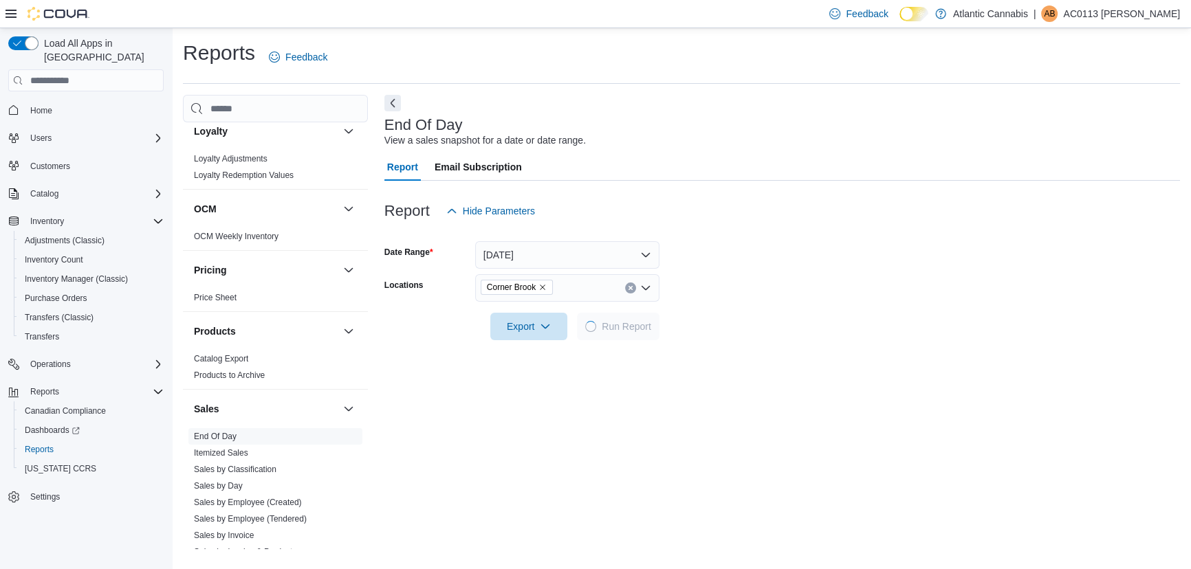
drag, startPoint x: 606, startPoint y: 186, endPoint x: 580, endPoint y: 475, distance: 290.6
click at [580, 475] on div "Report Hide Parameters Date Range [DATE] Locations Corner Brook Export Run Repo…" at bounding box center [781, 405] width 795 height 448
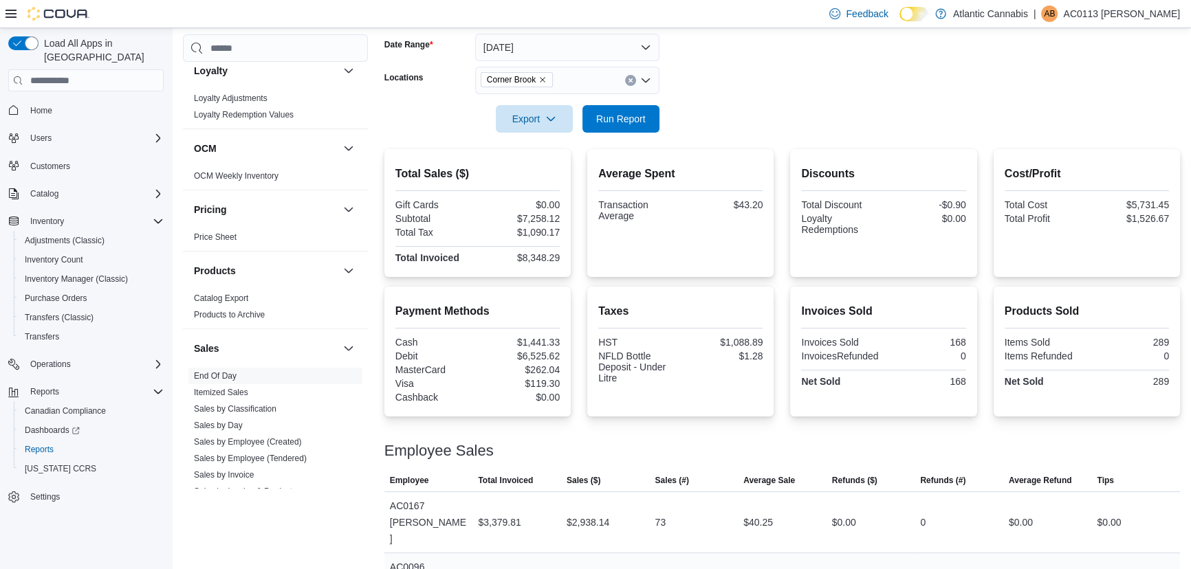
scroll to position [86, 0]
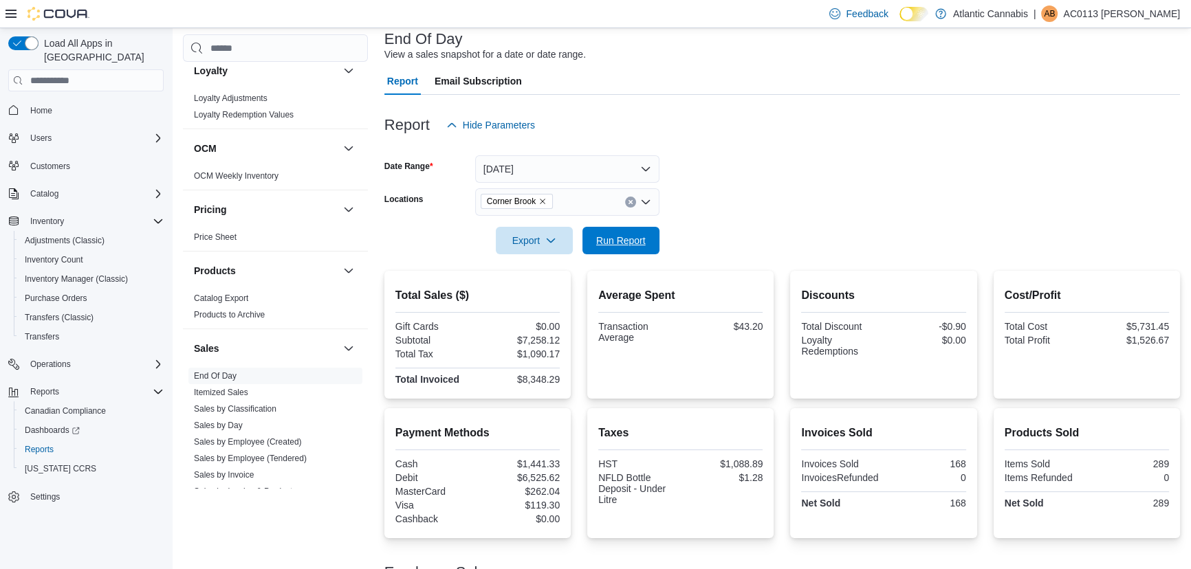
drag, startPoint x: 606, startPoint y: 243, endPoint x: 683, endPoint y: 220, distance: 81.1
click at [606, 243] on span "Run Report" at bounding box center [620, 241] width 49 height 14
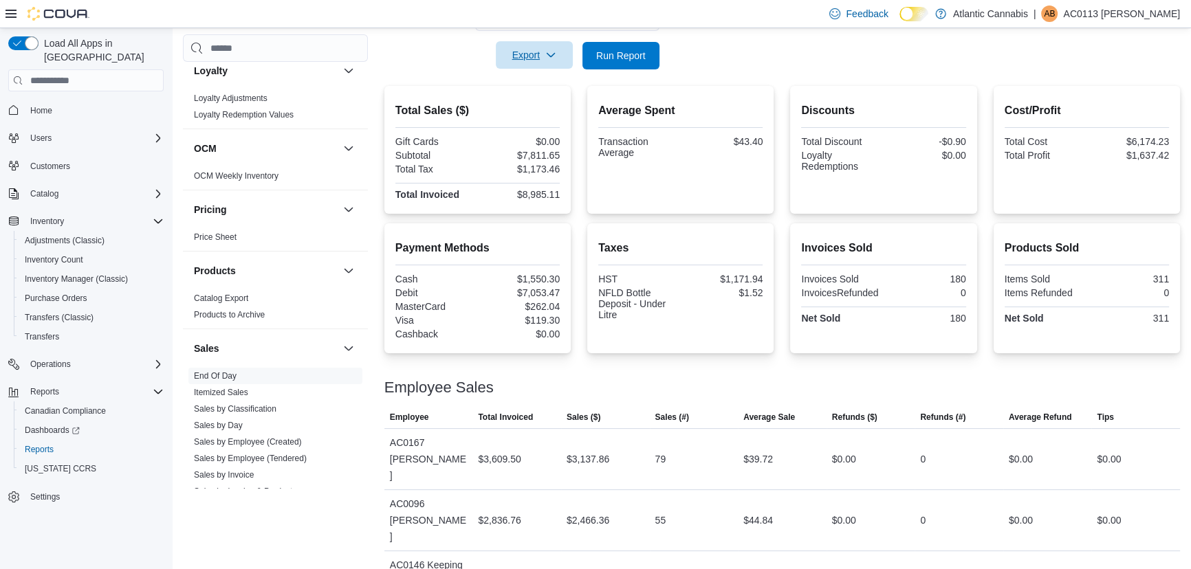
scroll to position [148, 0]
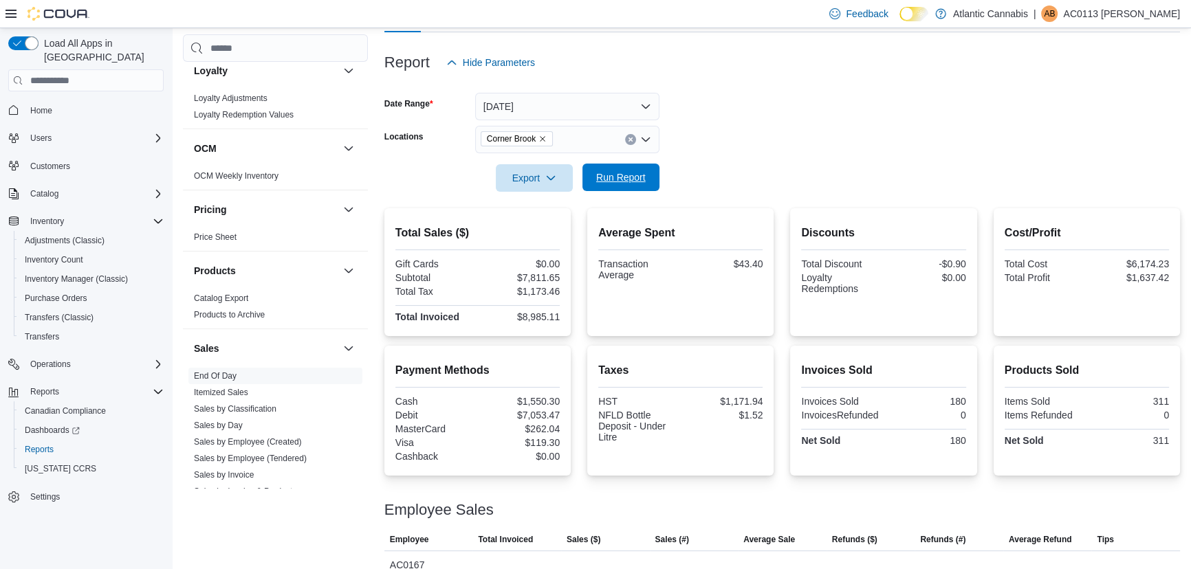
click at [591, 172] on span "Run Report" at bounding box center [621, 177] width 60 height 27
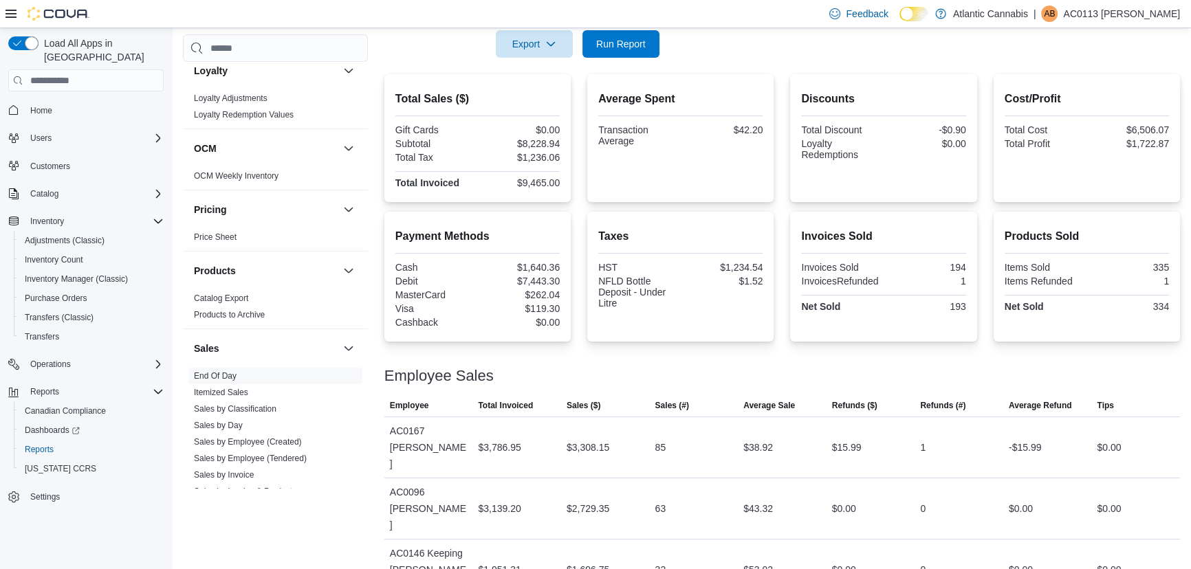
scroll to position [211, 0]
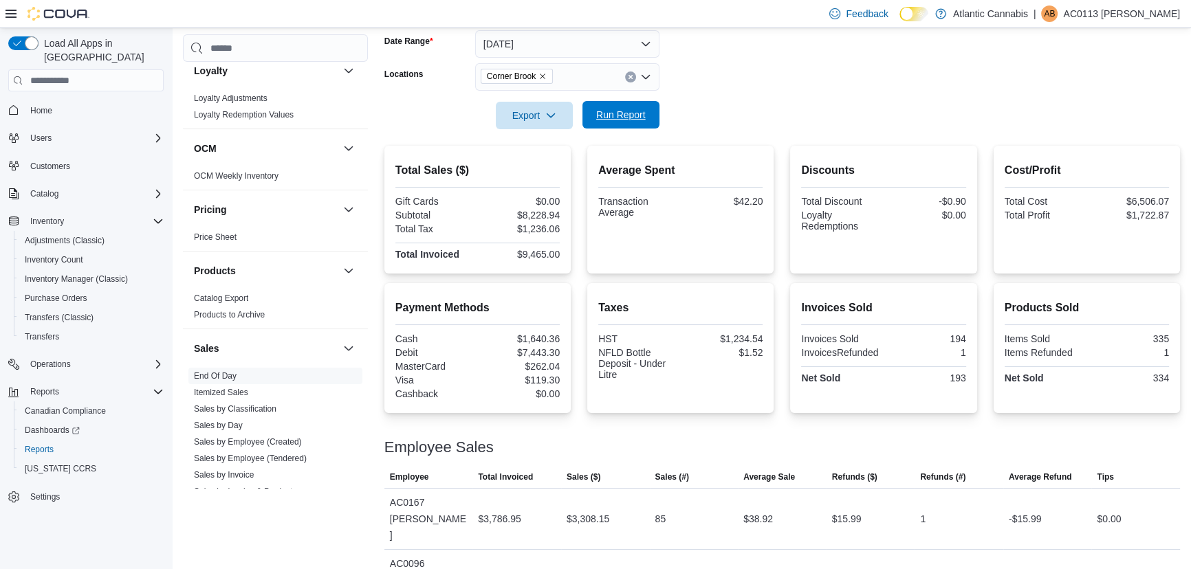
click at [631, 122] on span "Run Report" at bounding box center [621, 114] width 60 height 27
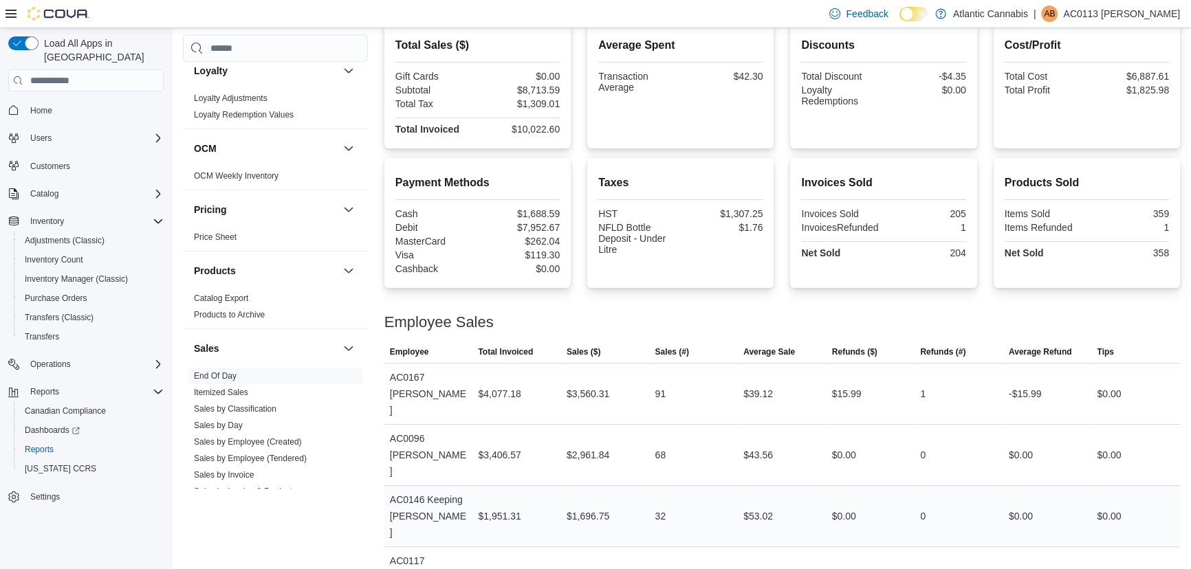
scroll to position [86, 0]
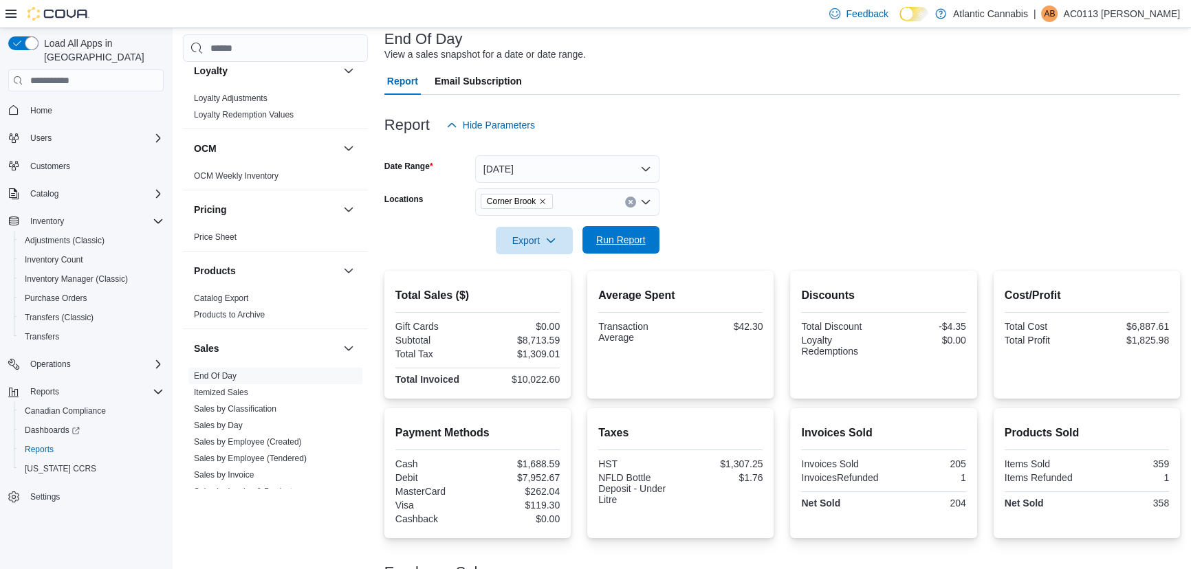
click at [600, 247] on span "Run Report" at bounding box center [621, 239] width 60 height 27
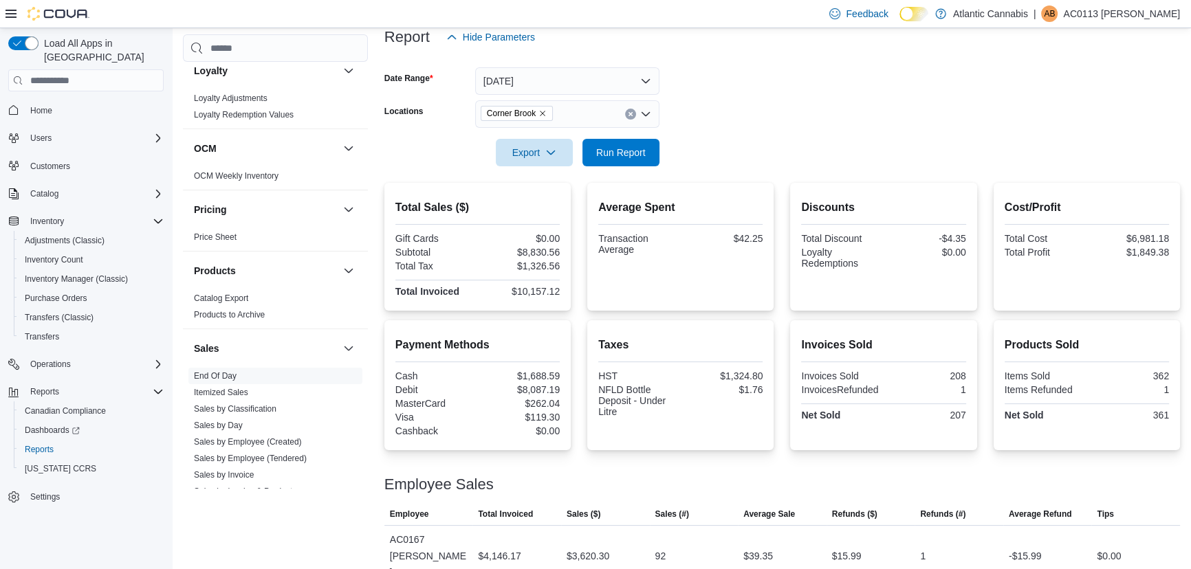
scroll to position [173, 0]
click at [633, 157] on span "Run Report" at bounding box center [620, 153] width 49 height 14
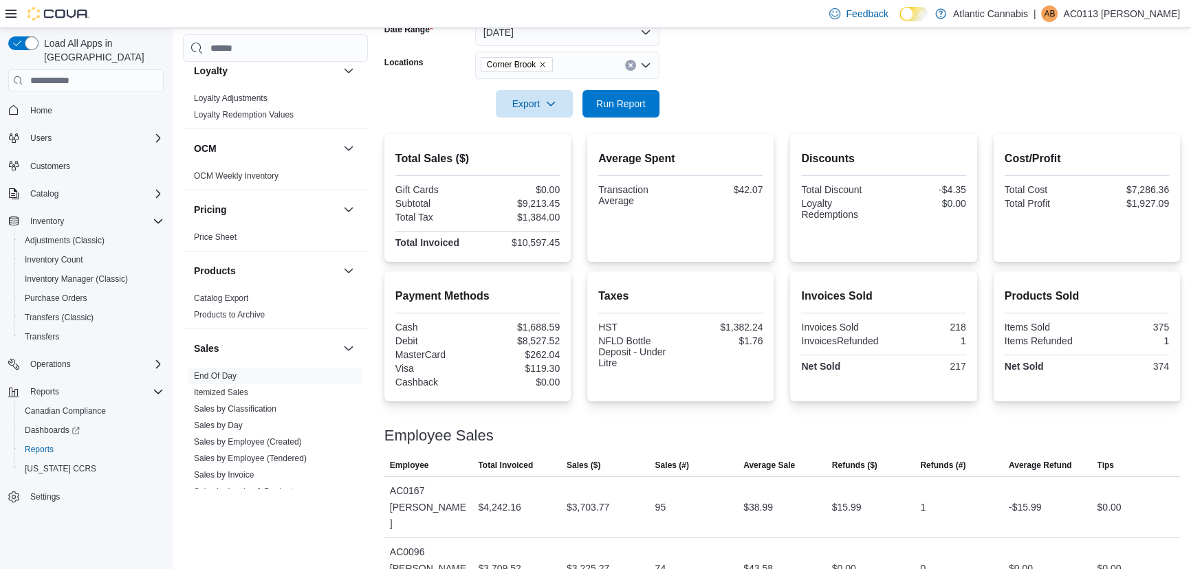
scroll to position [148, 0]
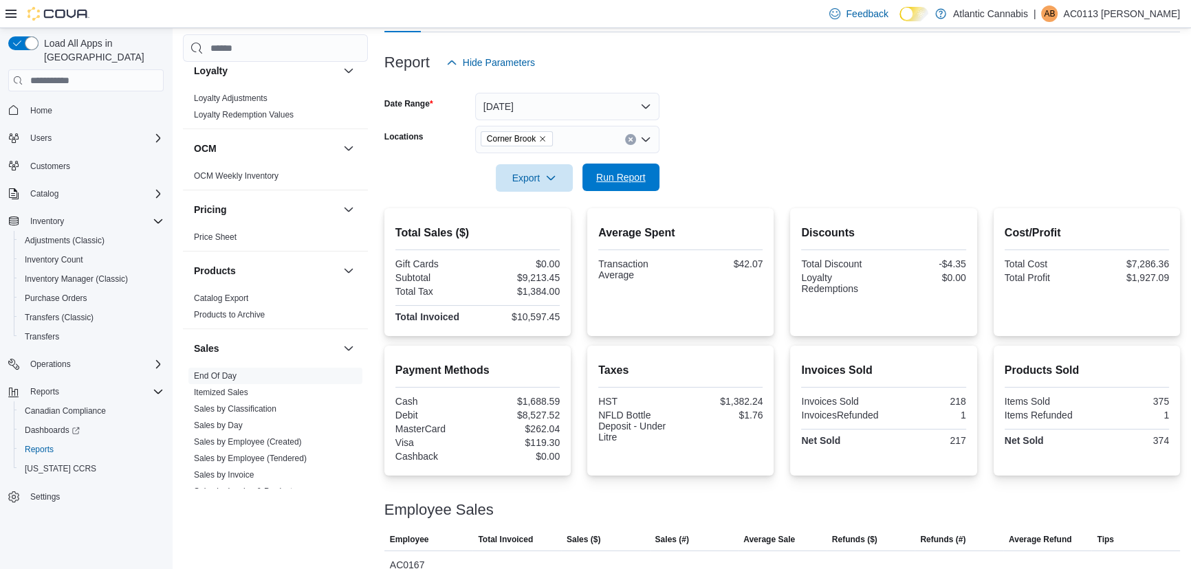
click at [626, 186] on span "Run Report" at bounding box center [621, 177] width 60 height 27
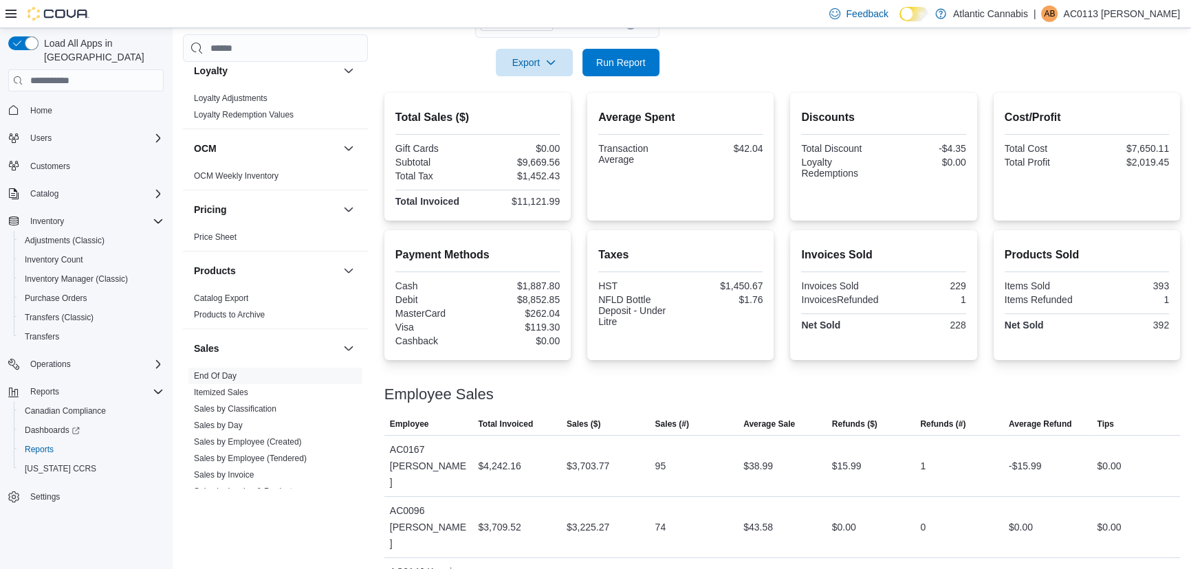
scroll to position [211, 0]
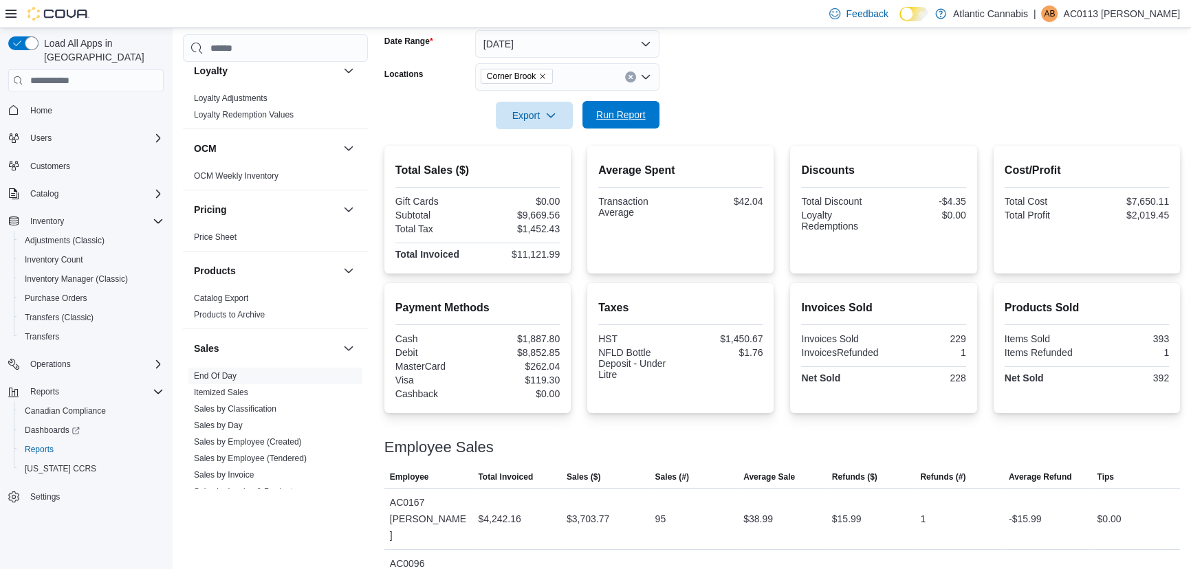
click at [634, 107] on span "Run Report" at bounding box center [621, 114] width 60 height 27
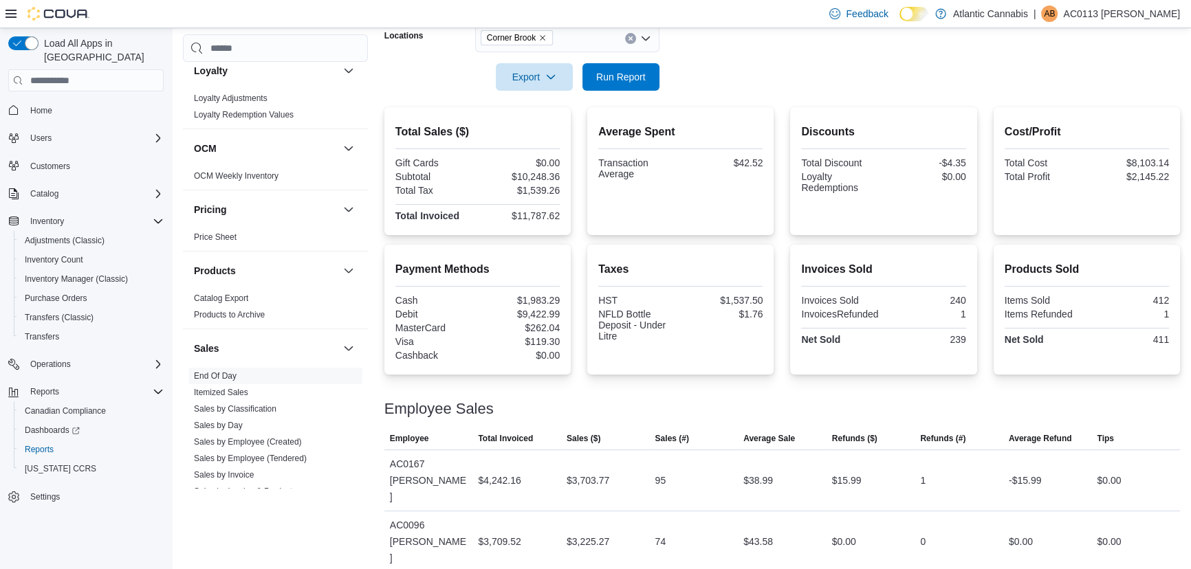
scroll to position [312, 0]
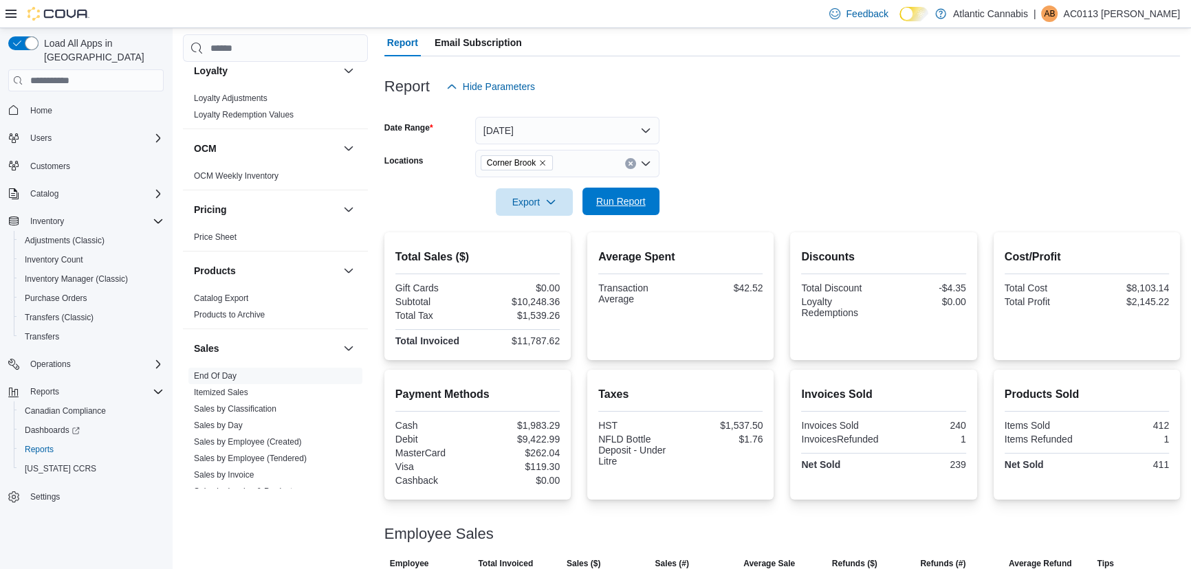
click at [601, 212] on span "Run Report" at bounding box center [621, 201] width 60 height 27
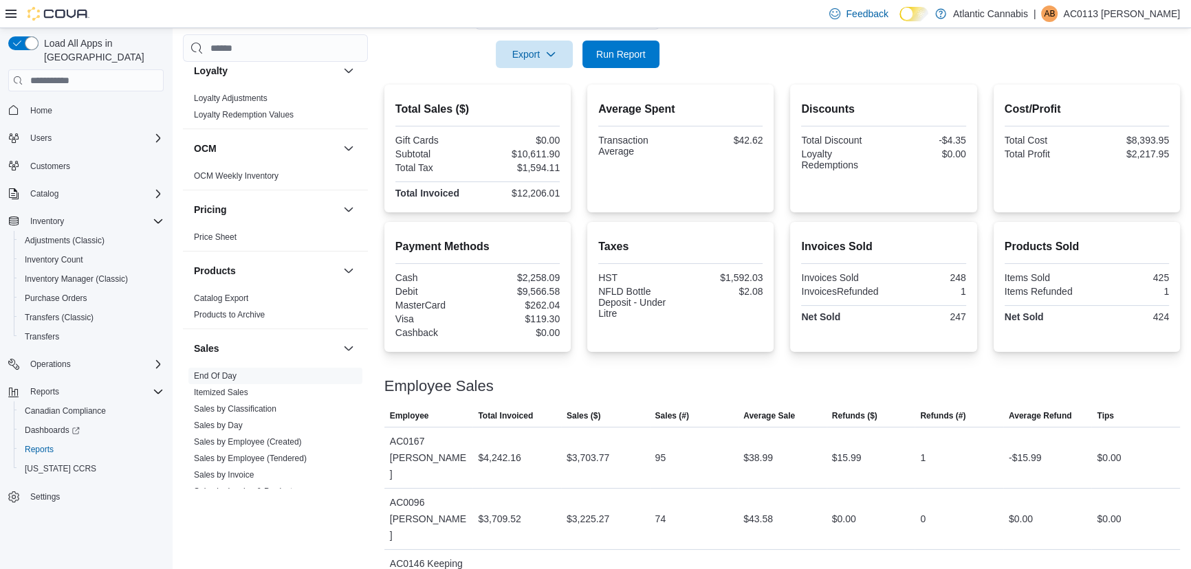
scroll to position [211, 0]
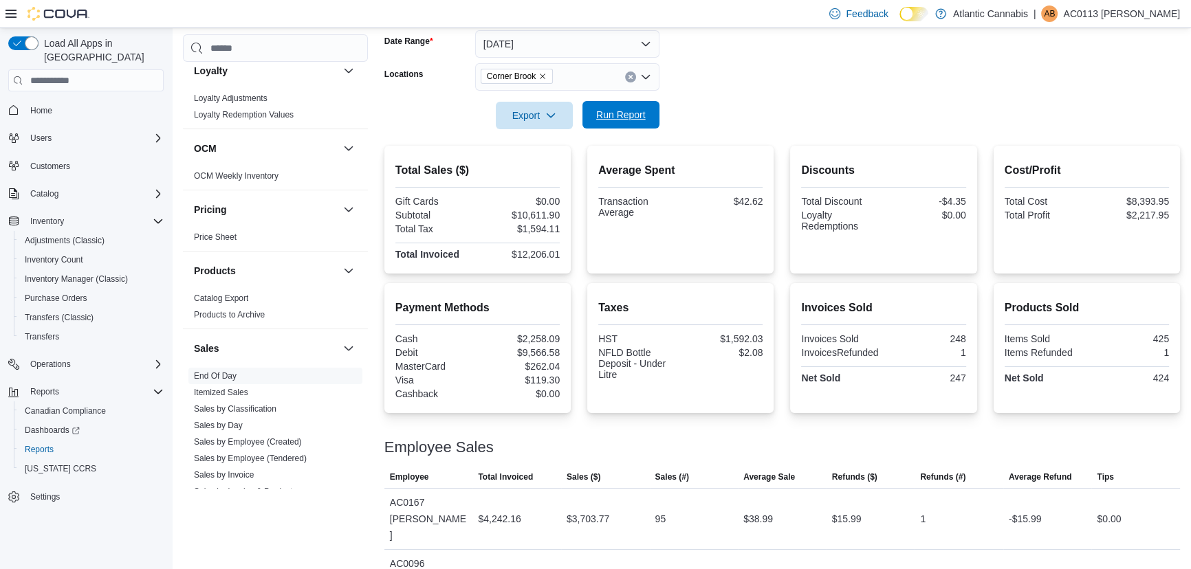
click at [648, 121] on span "Run Report" at bounding box center [621, 114] width 60 height 27
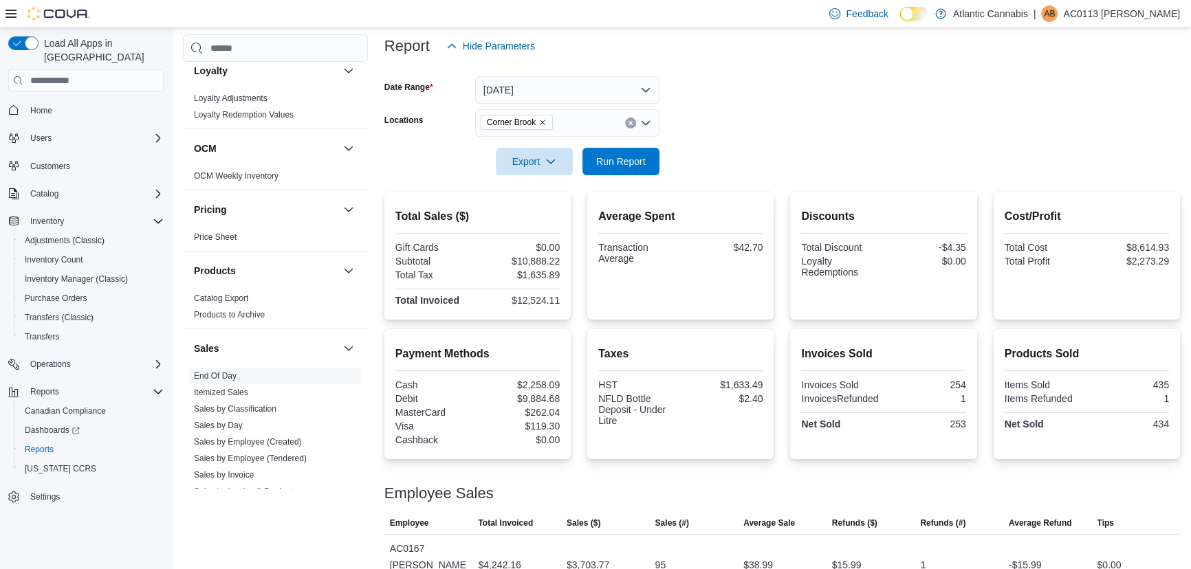
scroll to position [148, 0]
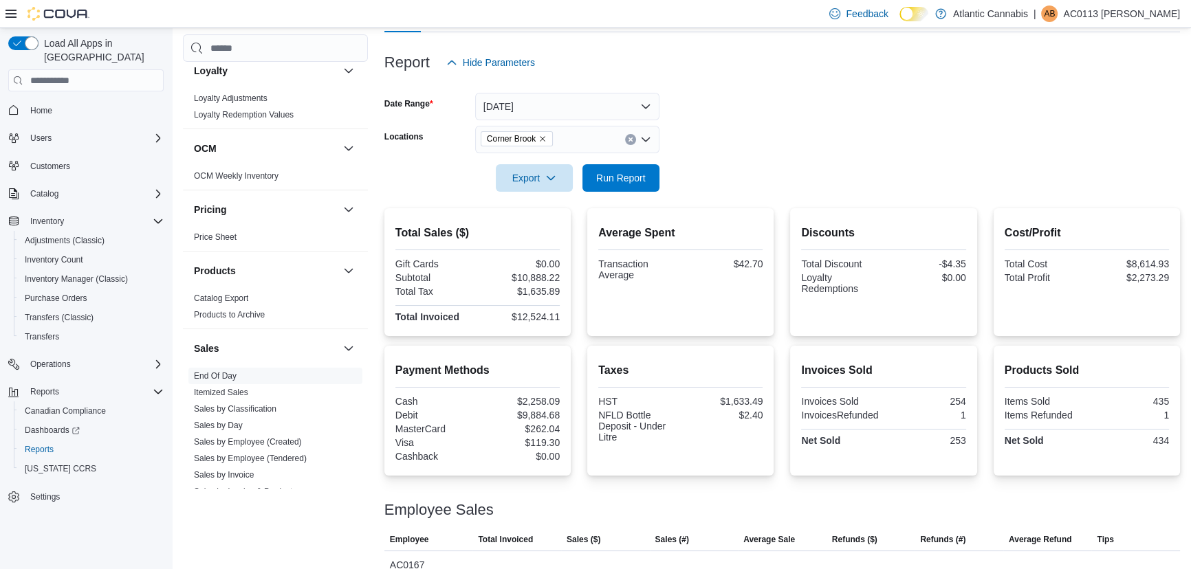
click at [545, 137] on icon "Remove Corner Brook from selection in this group" at bounding box center [542, 139] width 8 height 8
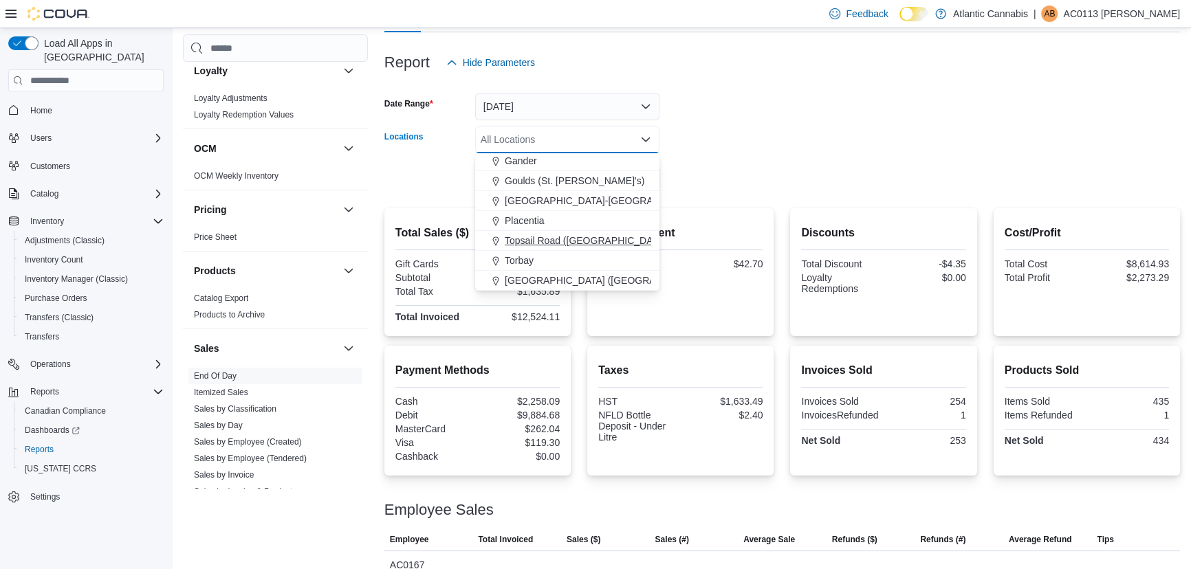
click at [548, 232] on button "Topsail Road ([GEOGRAPHIC_DATA][PERSON_NAME])" at bounding box center [567, 241] width 184 height 20
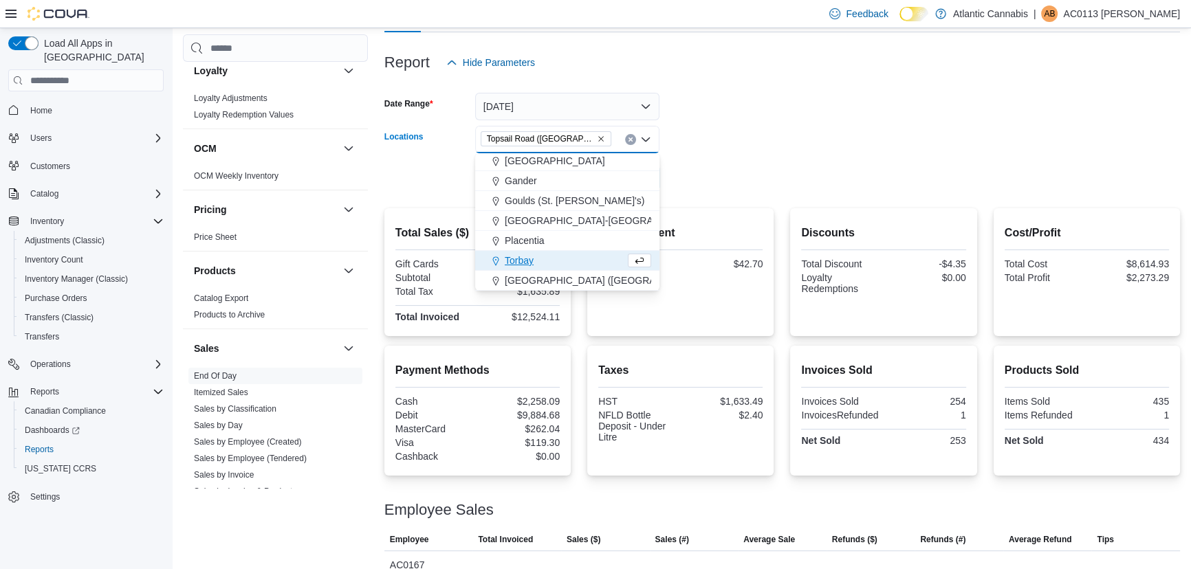
scroll to position [62, 0]
click at [875, 134] on form "Date Range [DATE] Locations [GEOGRAPHIC_DATA] ([GEOGRAPHIC_DATA][PERSON_NAME]) …" at bounding box center [781, 133] width 795 height 115
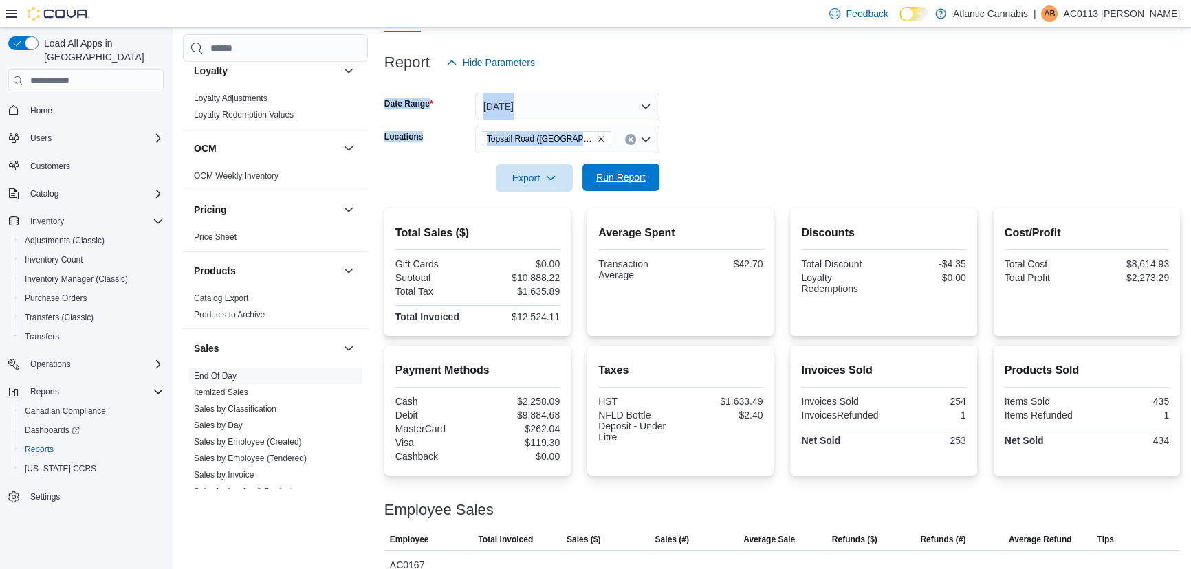
click at [626, 170] on span "Run Report" at bounding box center [621, 177] width 60 height 27
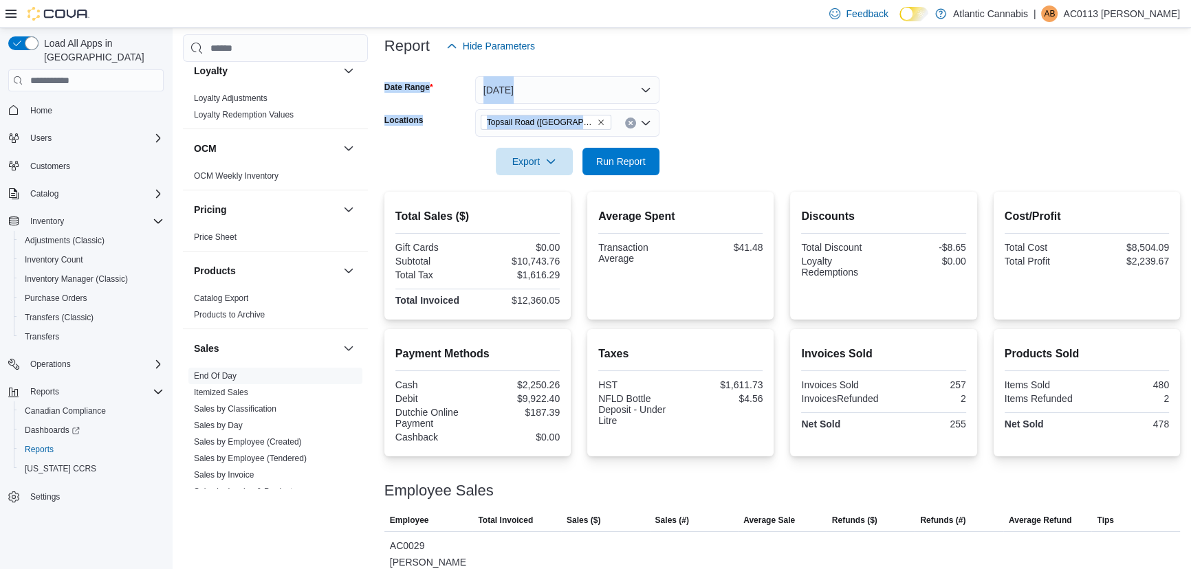
scroll to position [146, 0]
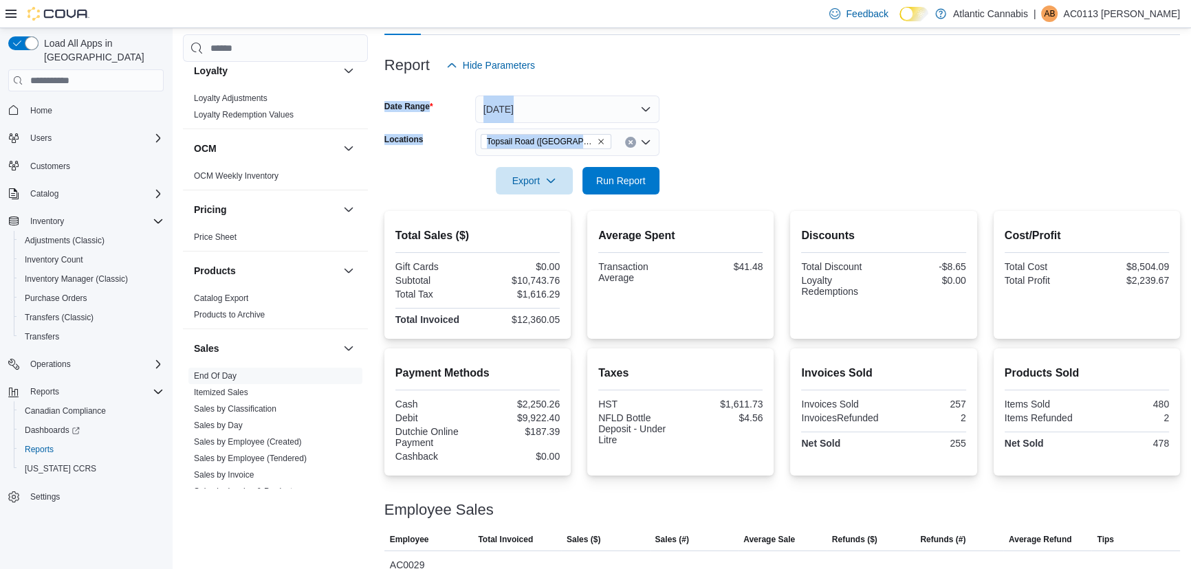
click at [597, 137] on icon "Remove Topsail Road (St. John's) from selection in this group" at bounding box center [601, 141] width 8 height 8
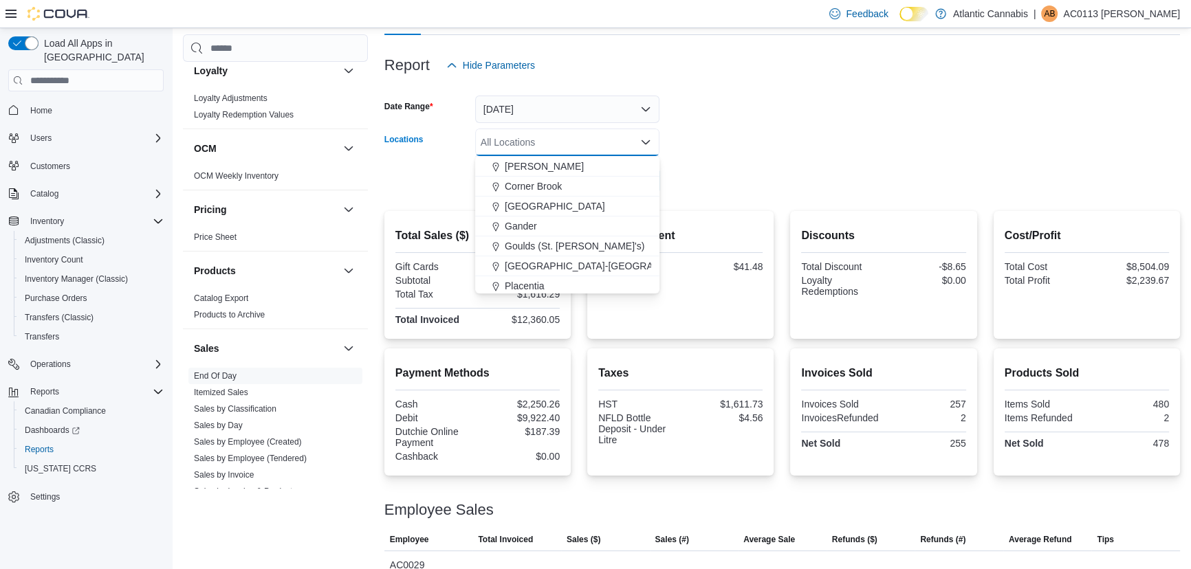
scroll to position [0, 0]
click at [564, 209] on div "Corner Brook" at bounding box center [567, 206] width 168 height 14
drag, startPoint x: 904, startPoint y: 104, endPoint x: 769, endPoint y: 203, distance: 167.7
click at [819, 164] on form "Date Range [DATE] Locations [GEOGRAPHIC_DATA] Combo box. Selected. [GEOGRAPHIC_…" at bounding box center [781, 136] width 795 height 115
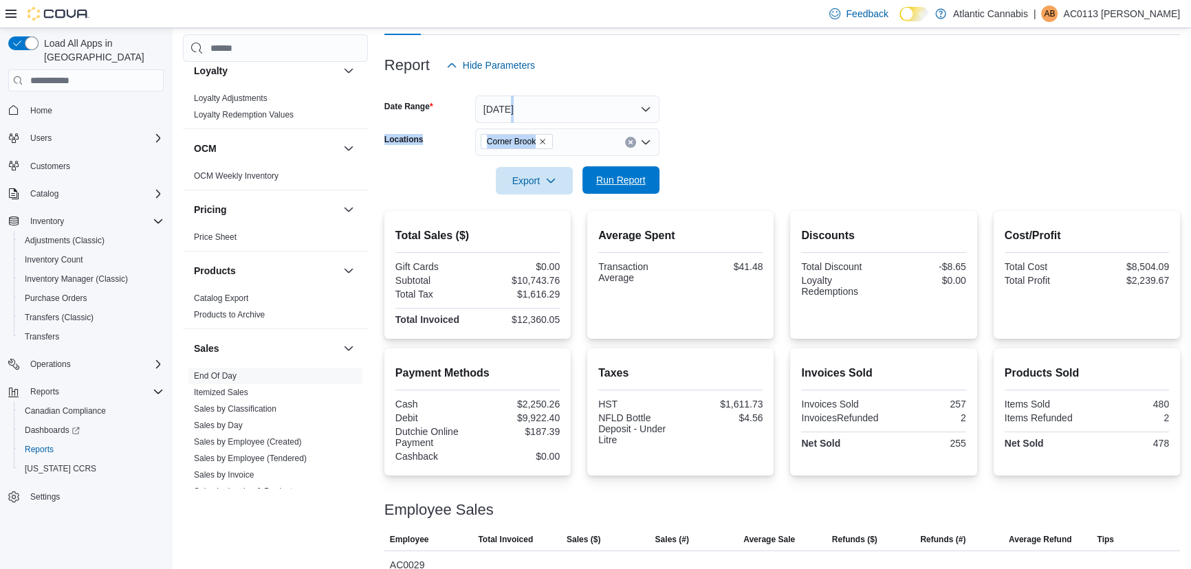
click at [637, 184] on span "Run Report" at bounding box center [620, 180] width 49 height 14
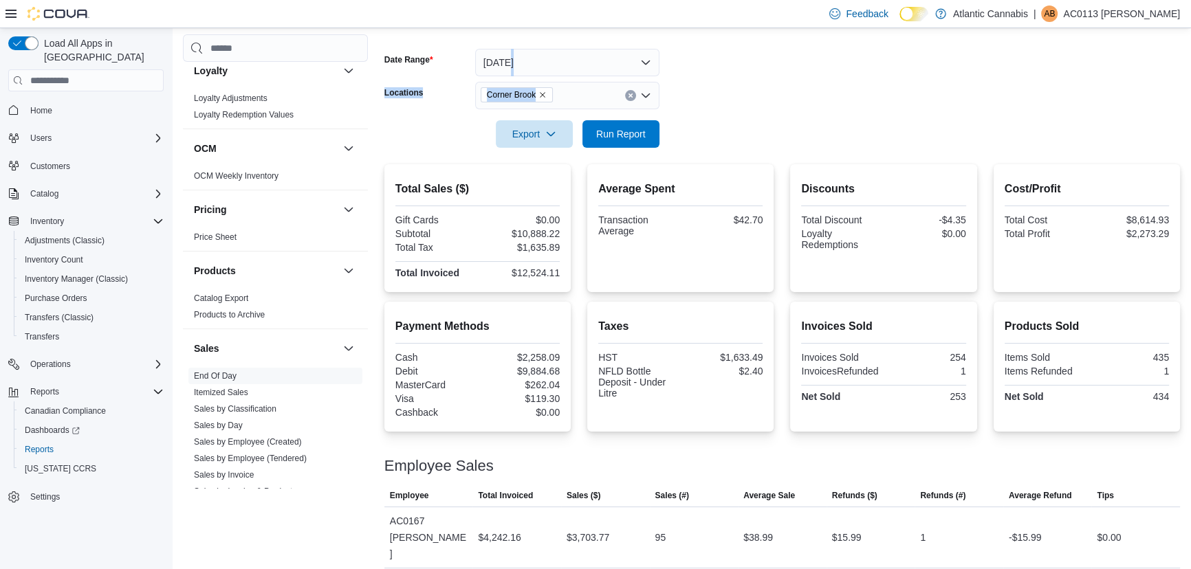
scroll to position [124, 0]
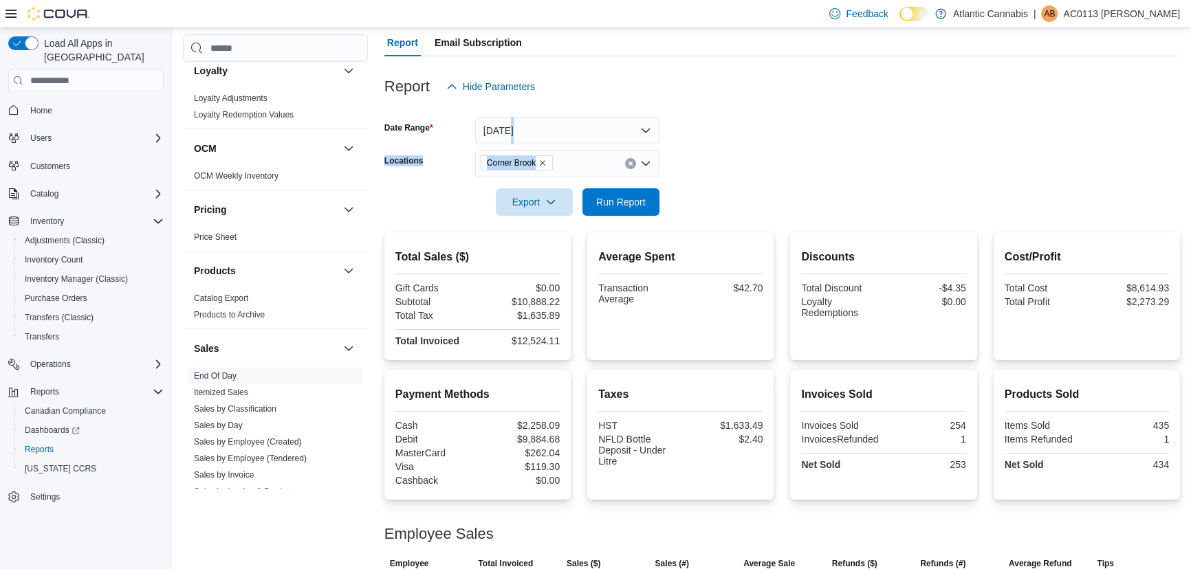
click at [543, 162] on icon "Remove Corner Brook from selection in this group" at bounding box center [542, 163] width 8 height 8
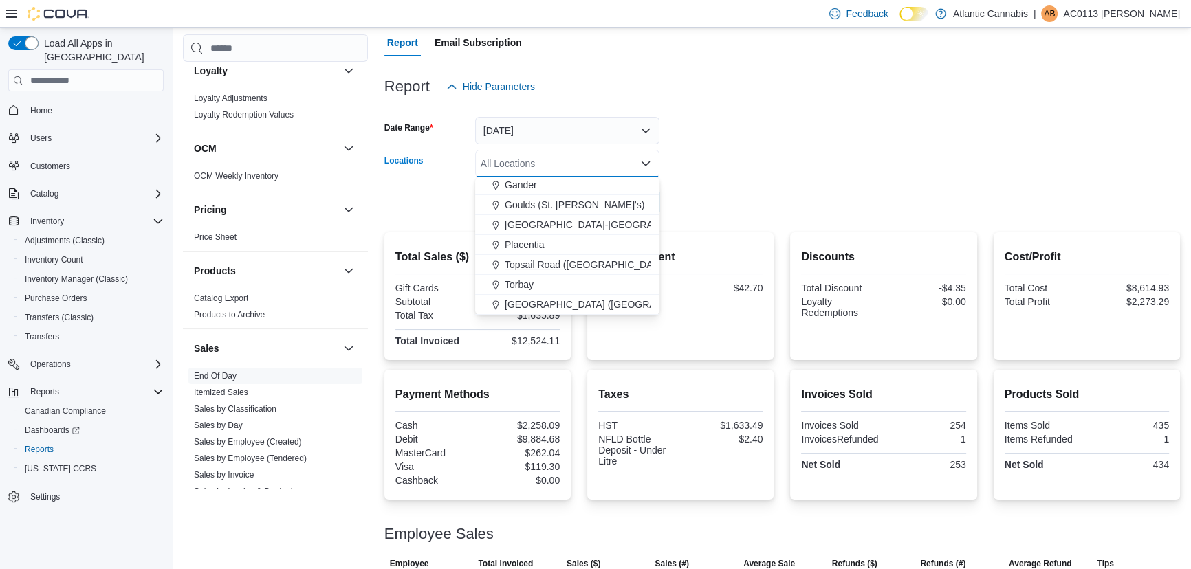
click at [568, 258] on span "Topsail Road ([GEOGRAPHIC_DATA][PERSON_NAME])" at bounding box center [627, 265] width 244 height 14
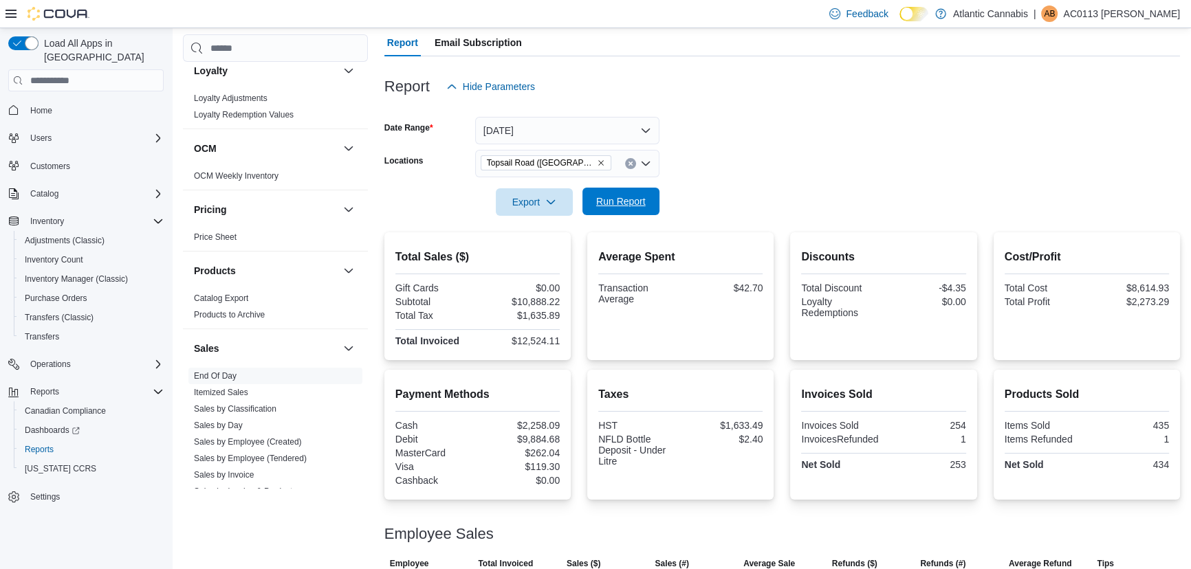
drag, startPoint x: 907, startPoint y: 170, endPoint x: 633, endPoint y: 208, distance: 276.2
click at [879, 181] on form "Date Range [DATE] Locations [GEOGRAPHIC_DATA] ([GEOGRAPHIC_DATA][PERSON_NAME]) …" at bounding box center [781, 157] width 795 height 115
click at [633, 208] on span "Run Report" at bounding box center [621, 201] width 60 height 27
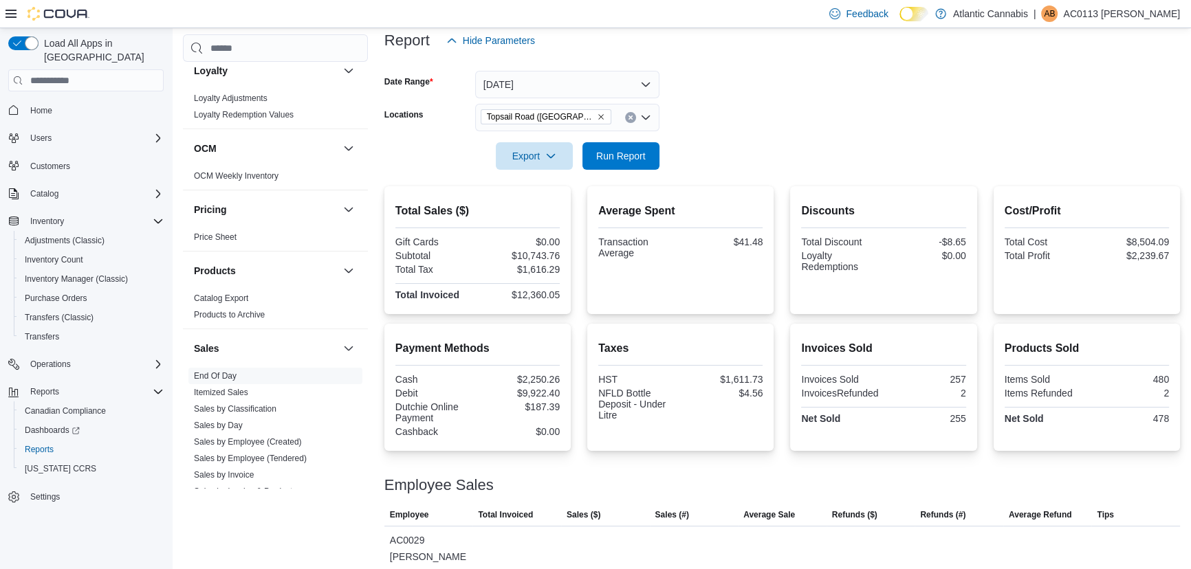
scroll to position [124, 0]
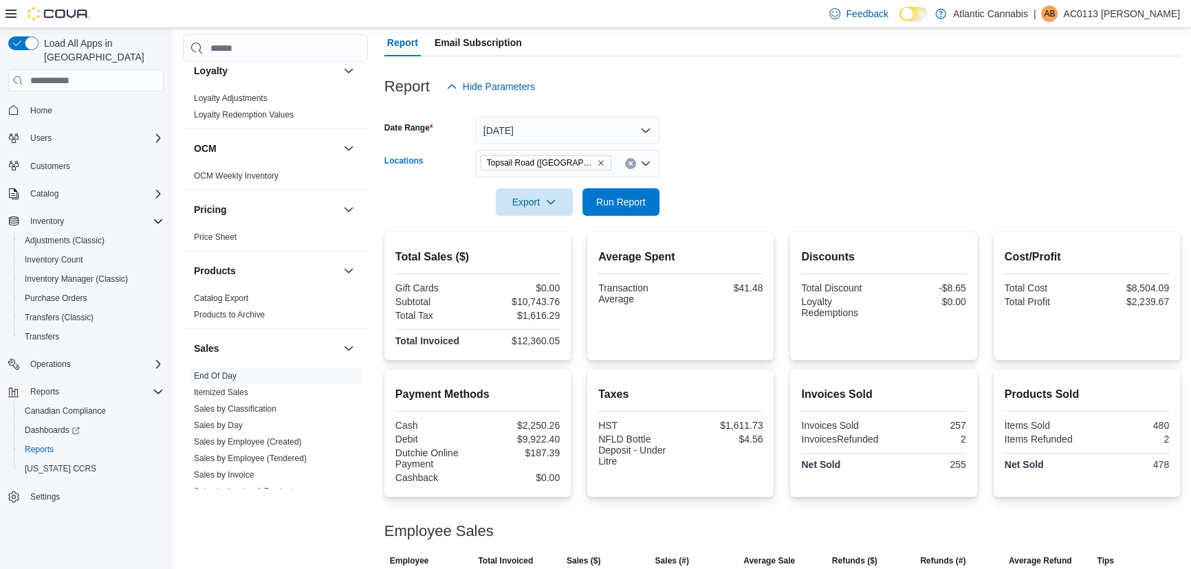
click at [597, 159] on icon "Remove Topsail Road (St. John's) from selection in this group" at bounding box center [601, 163] width 8 height 8
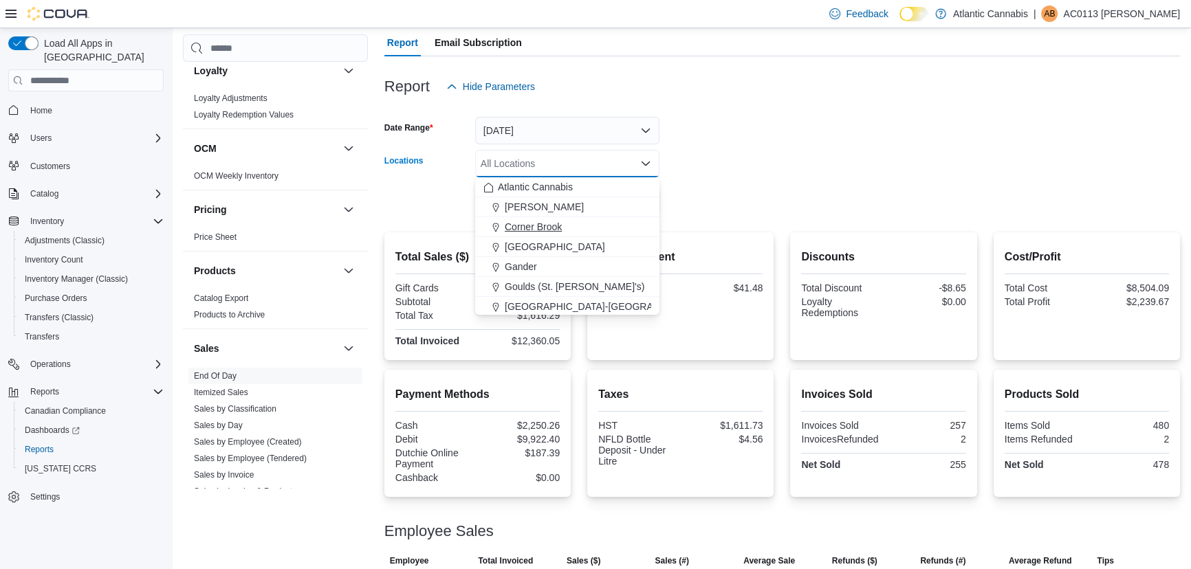
click at [577, 229] on div "Corner Brook" at bounding box center [567, 227] width 168 height 14
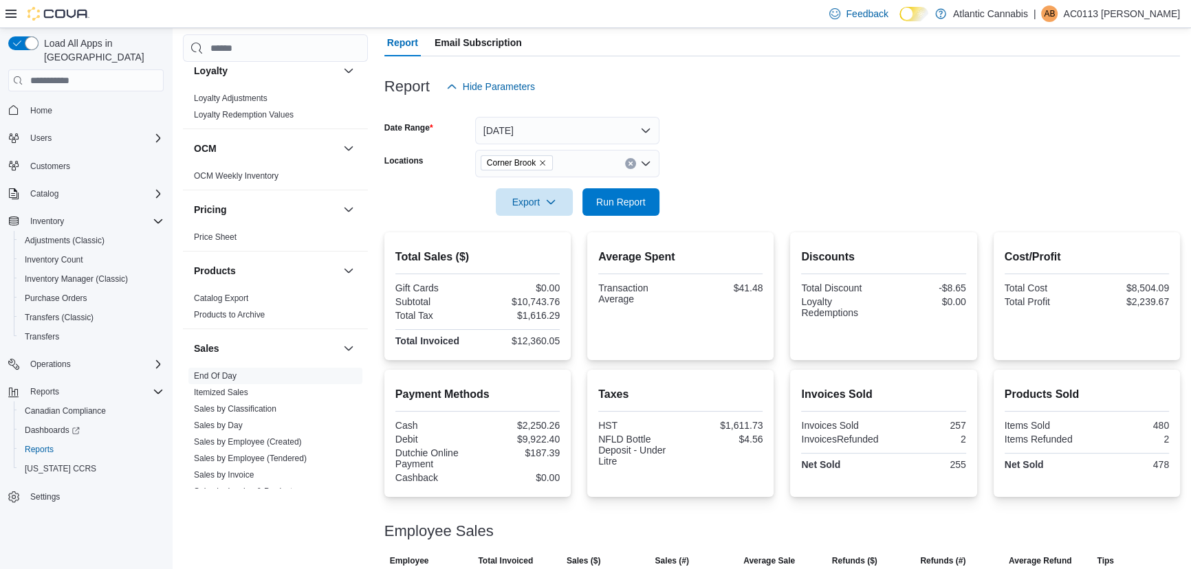
drag, startPoint x: 869, startPoint y: 118, endPoint x: 718, endPoint y: 188, distance: 165.8
click at [795, 164] on form "Date Range [DATE] Locations Corner Brook Export Run Report" at bounding box center [781, 157] width 795 height 115
click at [631, 201] on span "Run Report" at bounding box center [620, 202] width 49 height 14
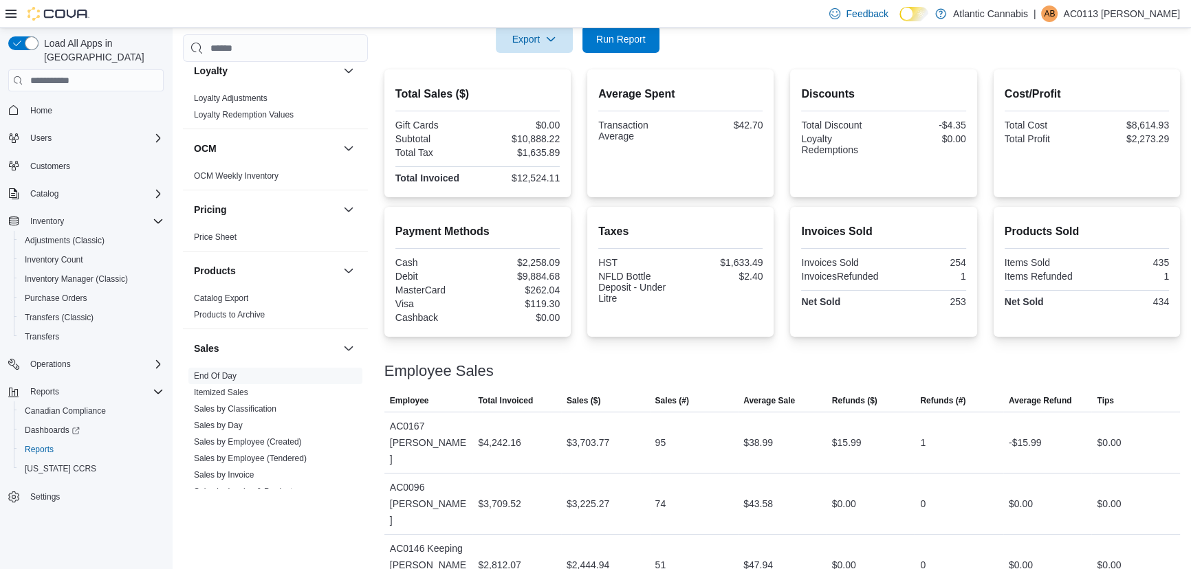
scroll to position [211, 0]
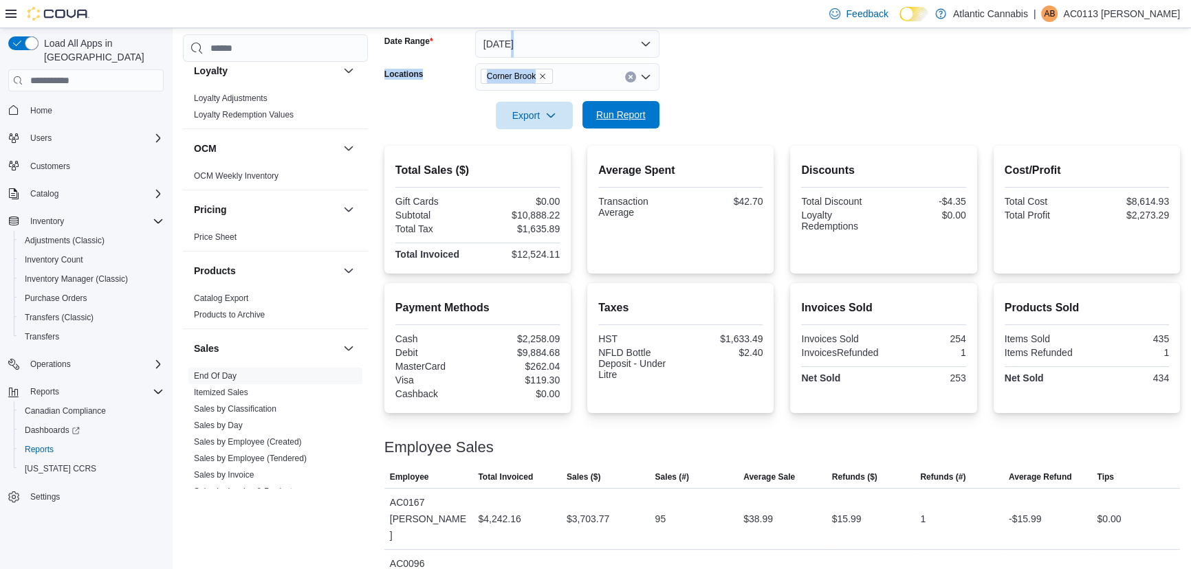
click at [633, 107] on span "Run Report" at bounding box center [621, 114] width 60 height 27
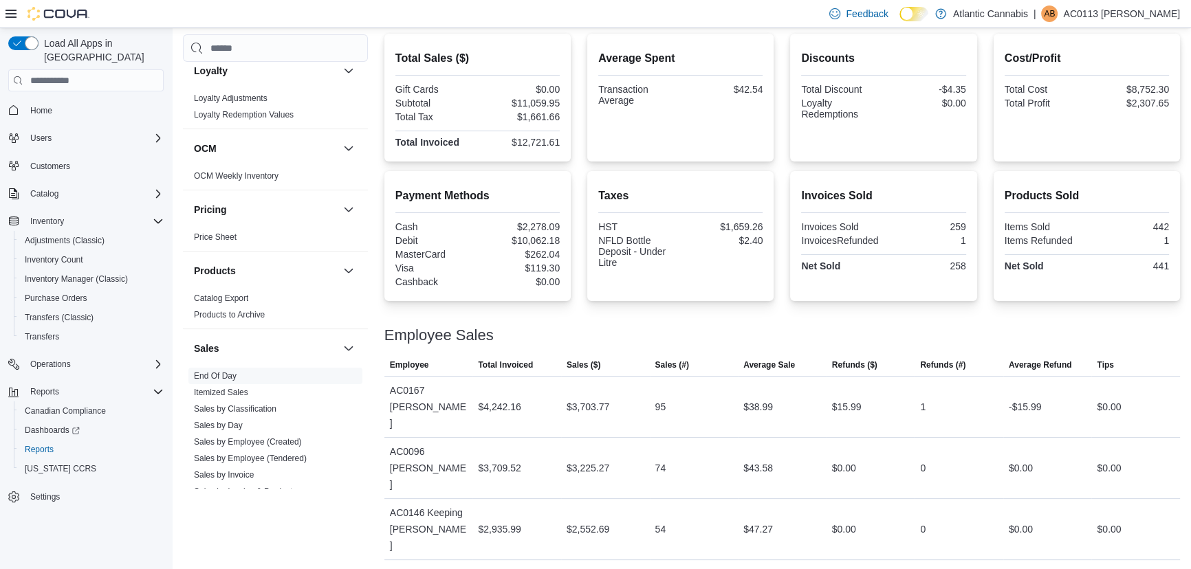
scroll to position [336, 0]
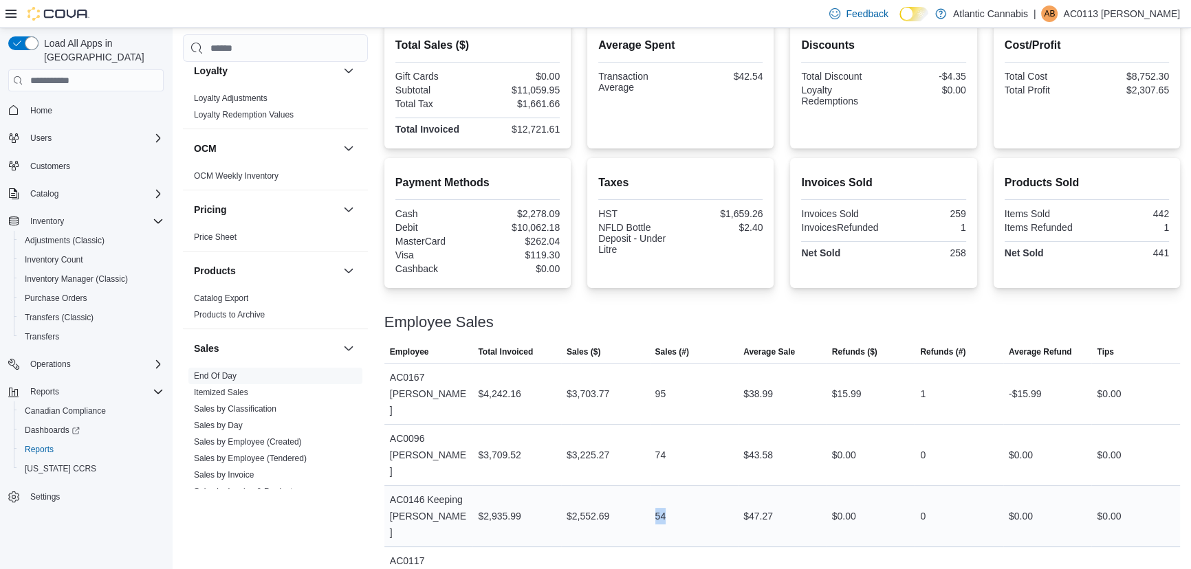
drag, startPoint x: 681, startPoint y: 489, endPoint x: 639, endPoint y: 488, distance: 41.3
click at [639, 488] on tr "Employee AC0146 Keeping [PERSON_NAME] Total Invoiced $2,935.99 Sales ($) $2,552…" at bounding box center [781, 516] width 795 height 61
click at [644, 509] on td "Sales ($) $2,552.69" at bounding box center [605, 516] width 89 height 61
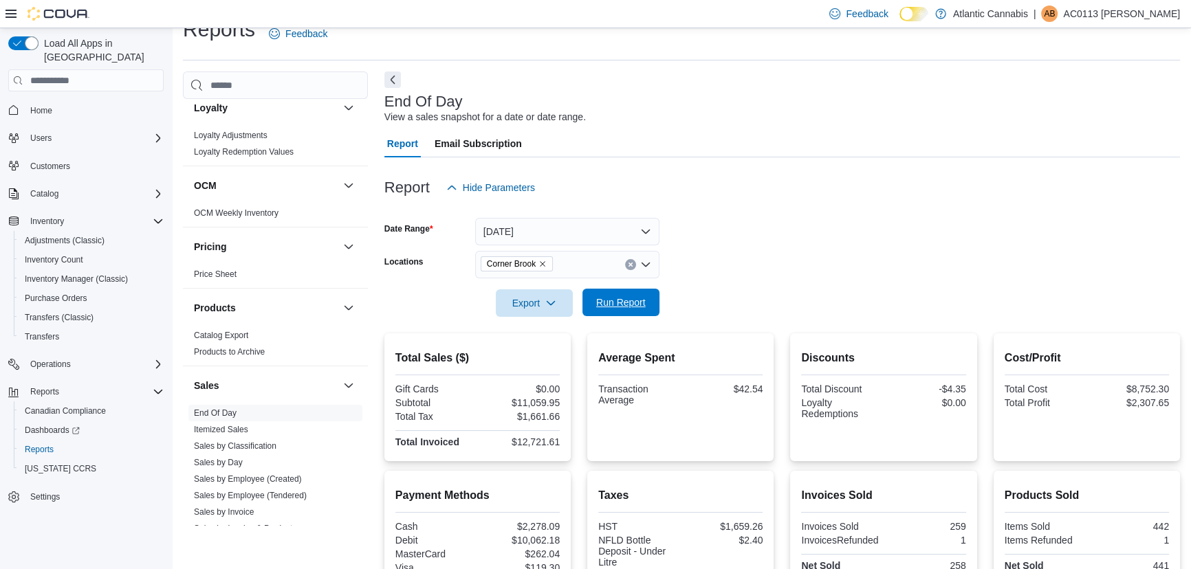
click at [629, 296] on span "Run Report" at bounding box center [620, 303] width 49 height 14
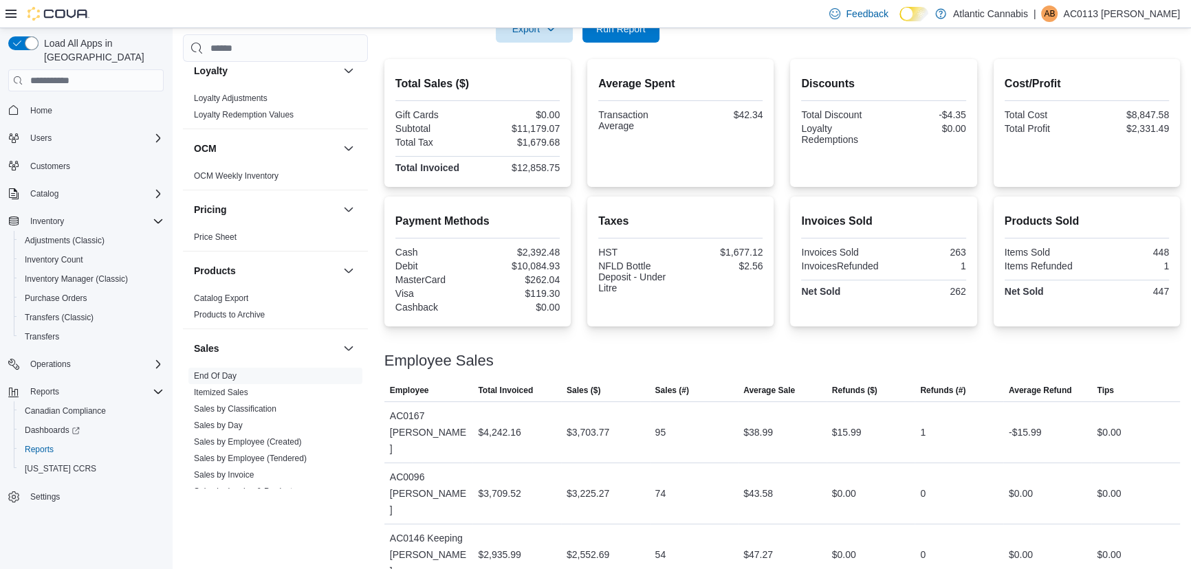
scroll to position [336, 0]
